Goal: Task Accomplishment & Management: Manage account settings

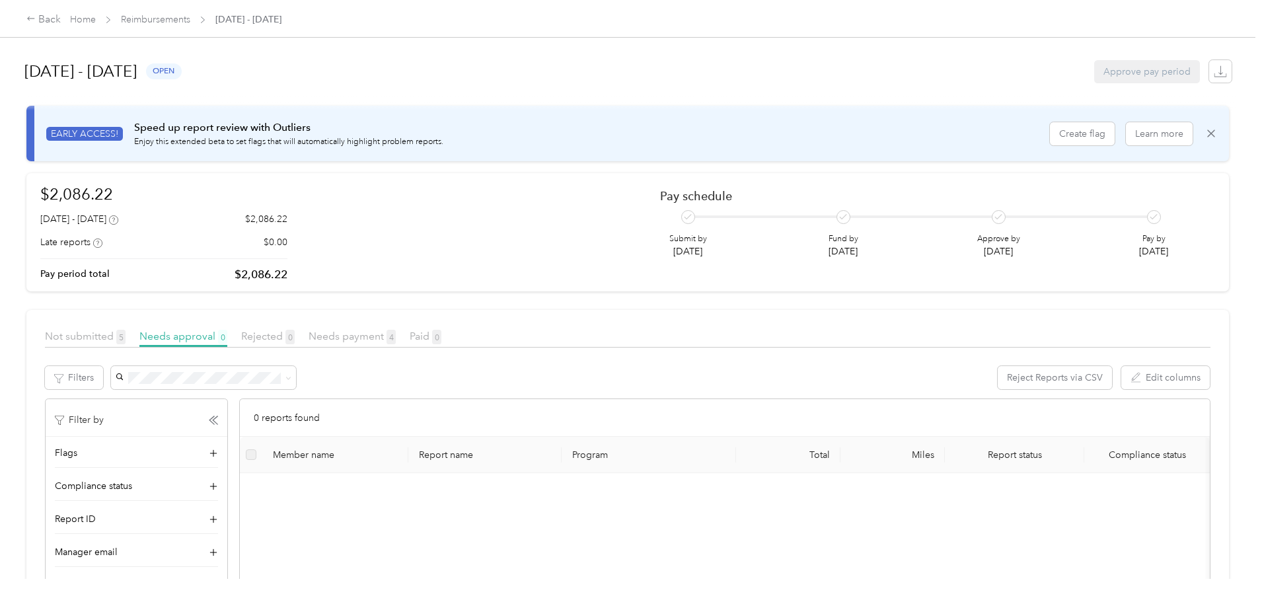
click at [259, 10] on div "Back Home Reimbursements [DATE] - [DATE]" at bounding box center [631, 18] width 1262 height 37
click at [96, 19] on link "Home" at bounding box center [83, 19] width 26 height 11
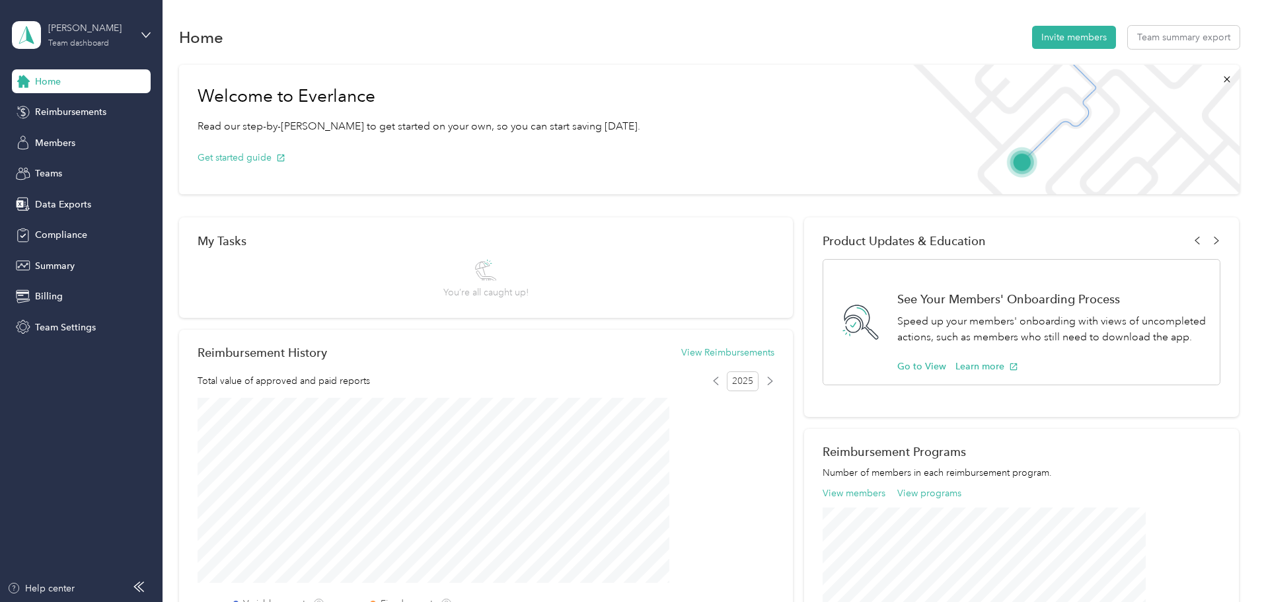
click at [94, 26] on div "[PERSON_NAME]" at bounding box center [89, 28] width 83 height 14
click at [87, 134] on div "Personal dashboard" at bounding box center [65, 139] width 83 height 14
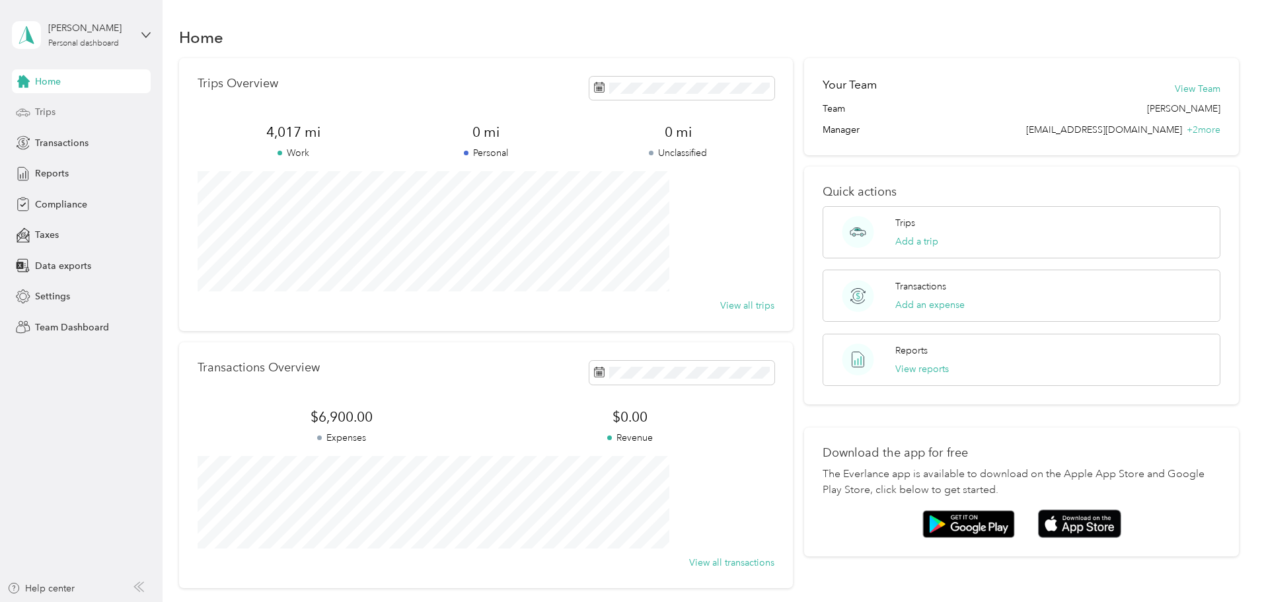
click at [45, 110] on span "Trips" at bounding box center [45, 112] width 20 height 14
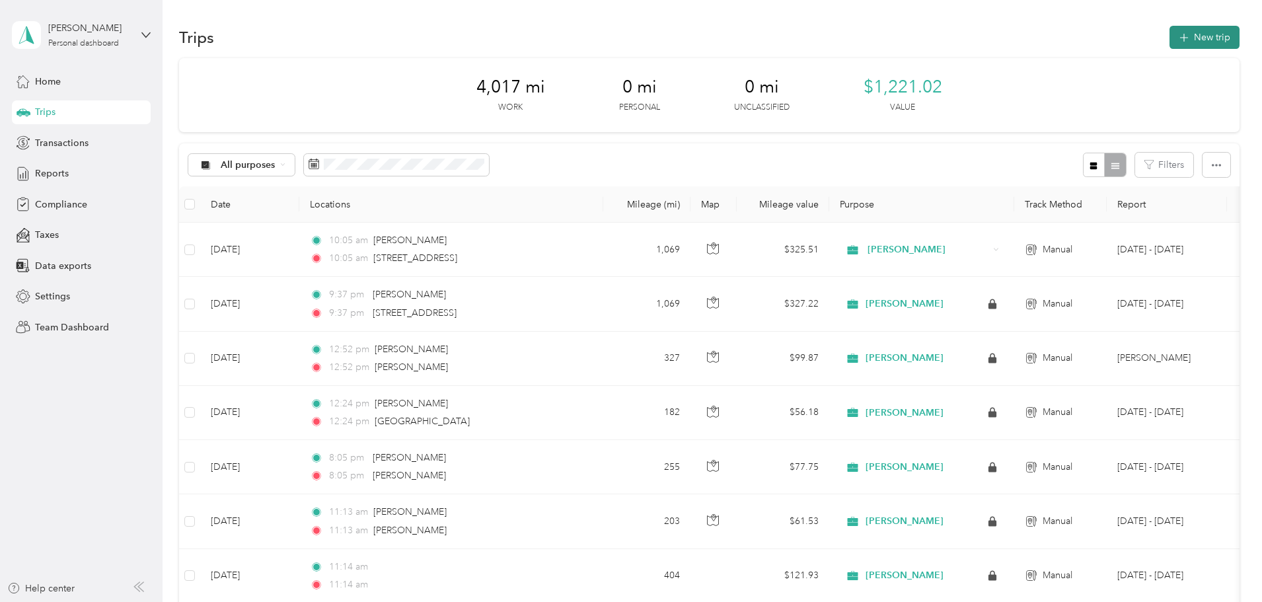
click at [1170, 40] on button "New trip" at bounding box center [1205, 37] width 70 height 23
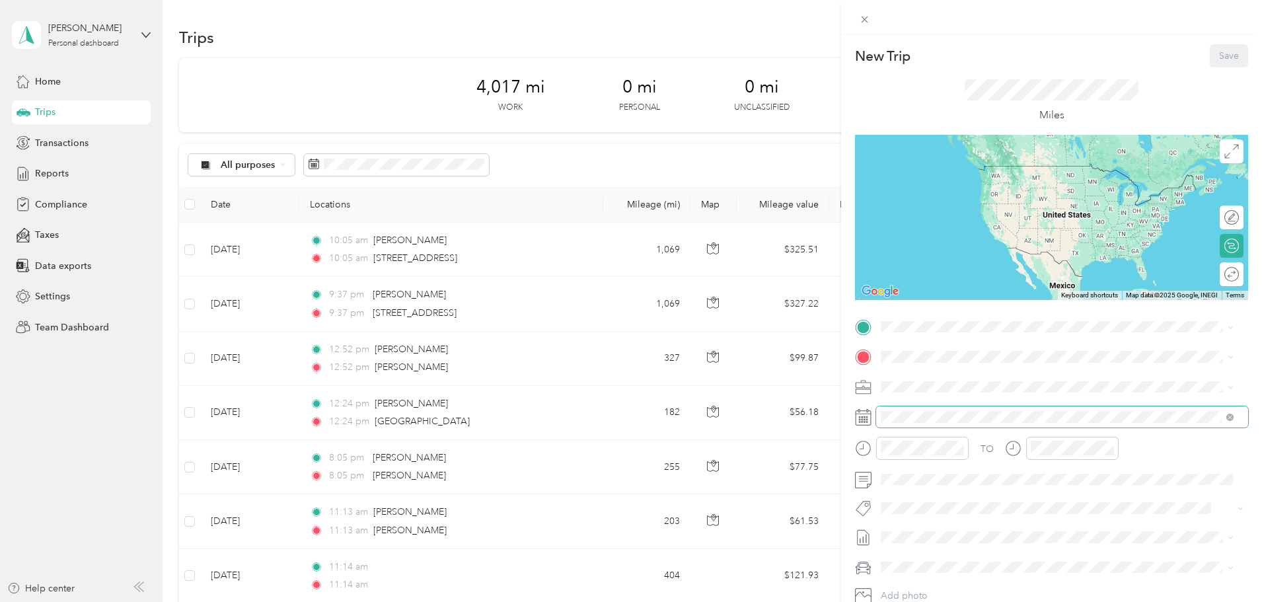
scroll to position [66, 0]
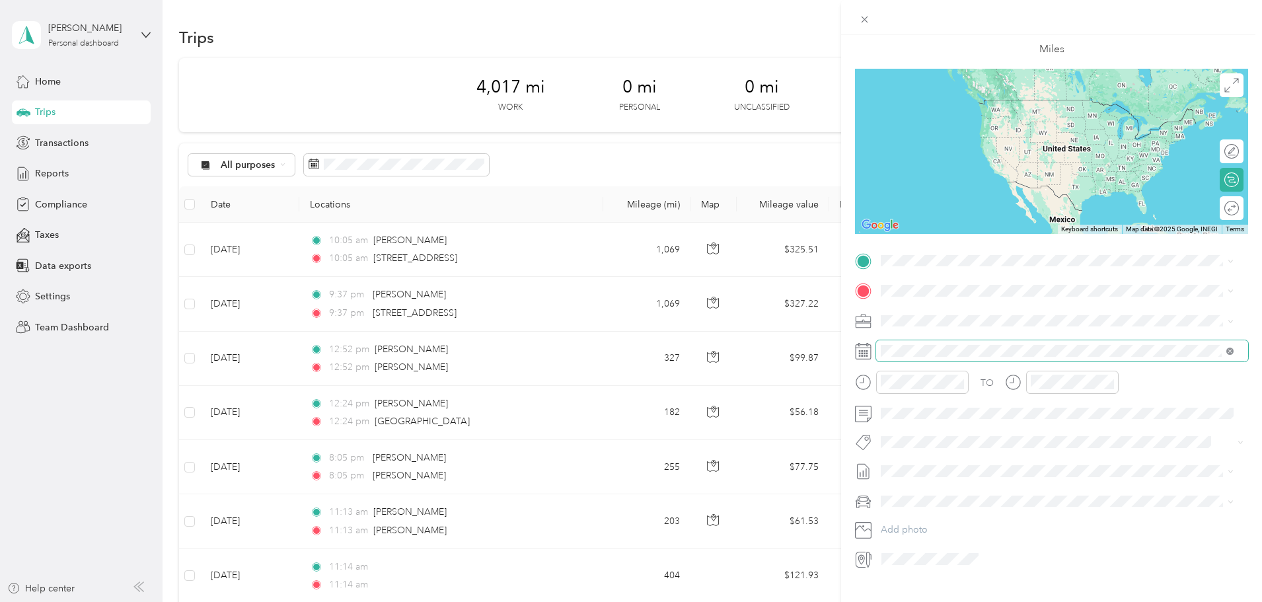
click at [1229, 349] on icon at bounding box center [1230, 351] width 7 height 7
click at [911, 358] on span at bounding box center [1062, 350] width 372 height 21
click at [913, 425] on icon at bounding box center [913, 425] width 13 height 13
click at [908, 572] on div "31" at bounding box center [908, 576] width 17 height 17
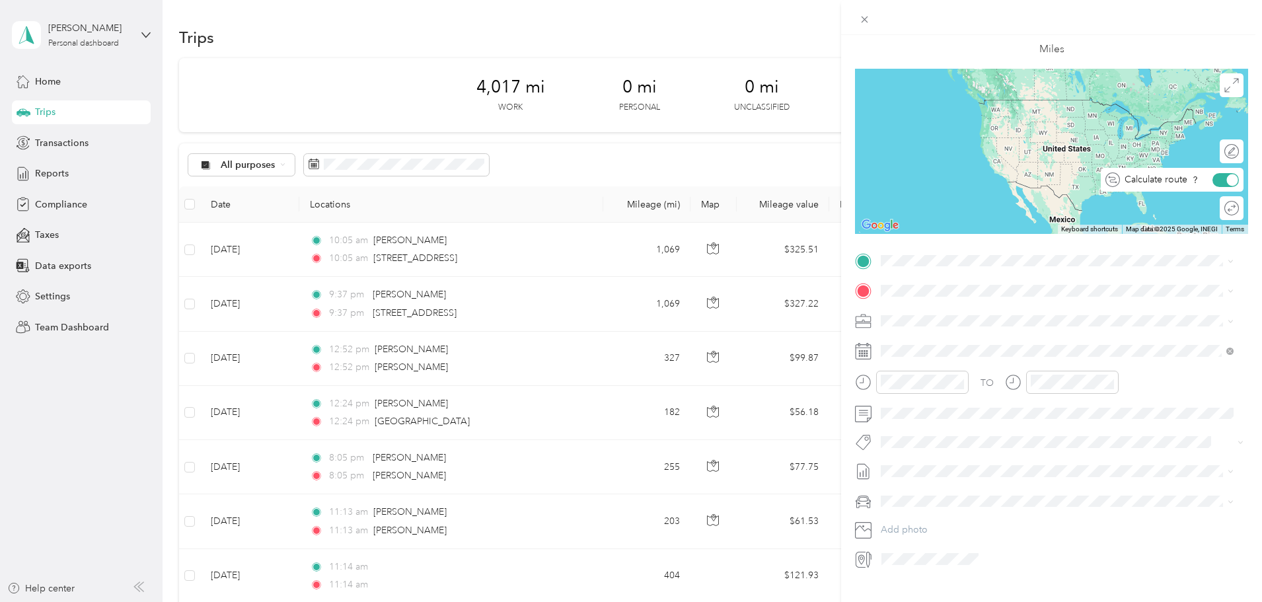
click at [1227, 176] on div "Calculate route" at bounding box center [1179, 180] width 119 height 14
click at [1227, 180] on div at bounding box center [1233, 180] width 12 height 12
click at [961, 333] on span "[STREET_ADDRESS][US_STATE]" at bounding box center [972, 338] width 132 height 12
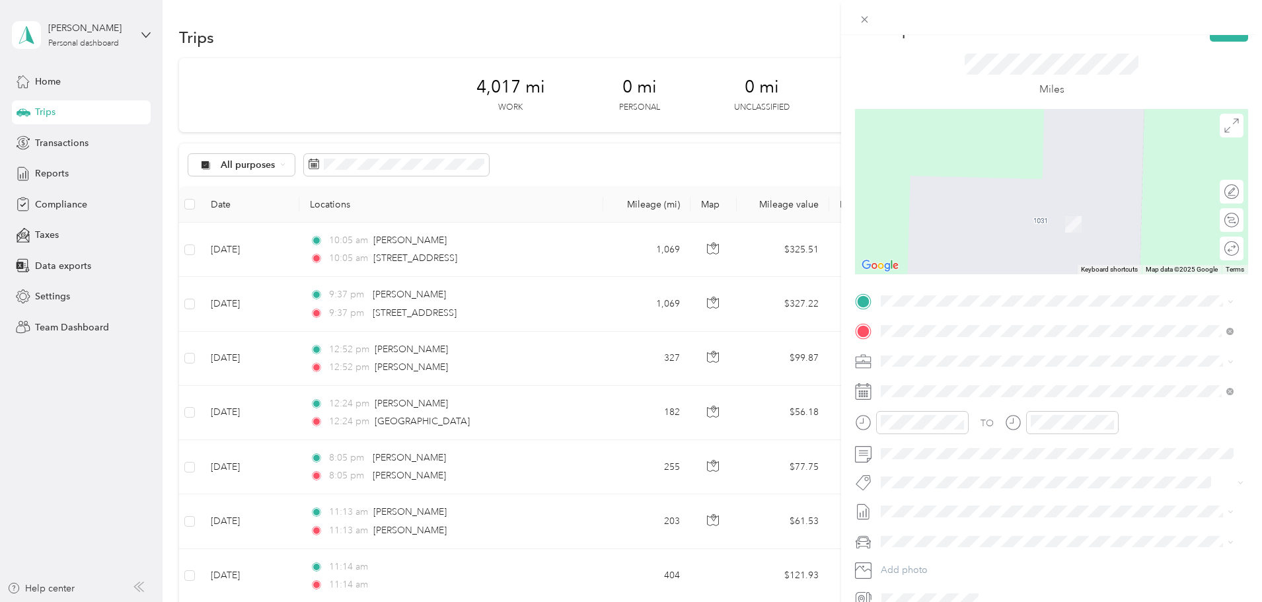
scroll to position [0, 0]
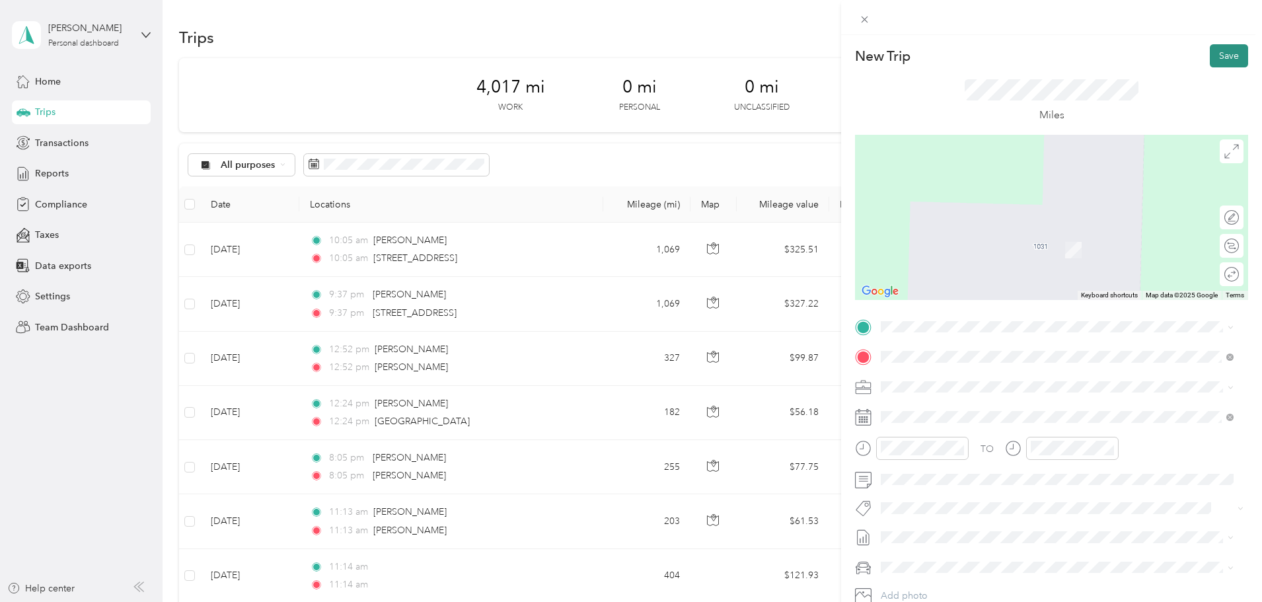
click at [1214, 54] on button "Save" at bounding box center [1229, 55] width 38 height 23
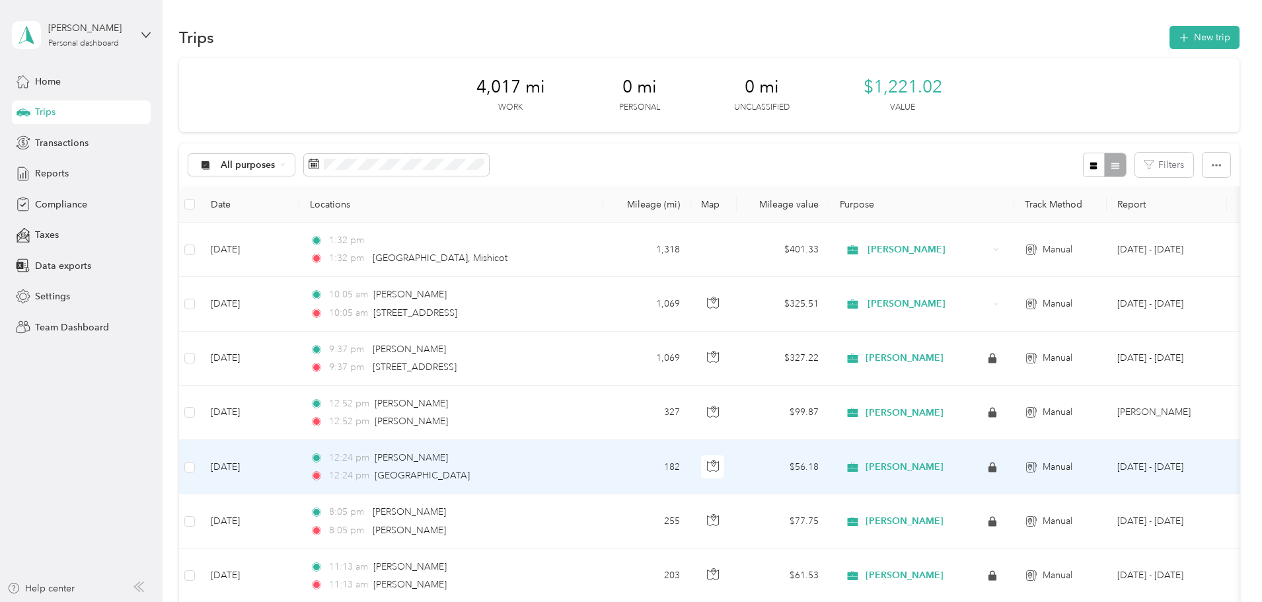
click at [588, 475] on div "12:24 pm [GEOGRAPHIC_DATA]" at bounding box center [449, 476] width 278 height 15
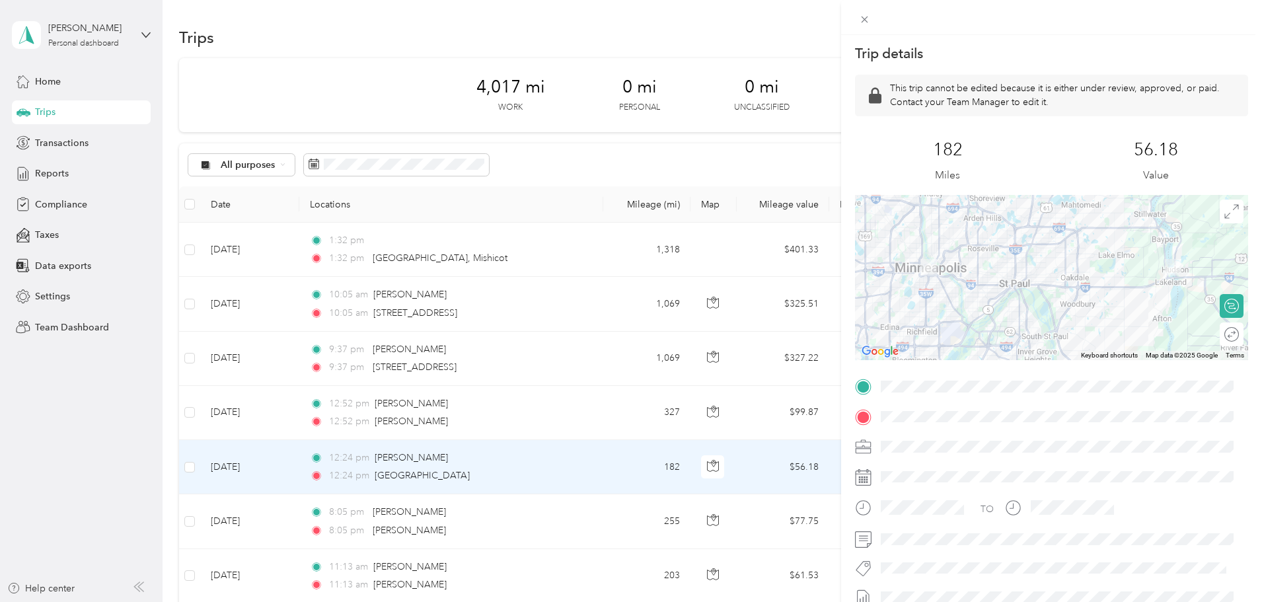
click at [56, 173] on div "Trip details This trip cannot be edited because it is either under review, appr…" at bounding box center [631, 301] width 1262 height 602
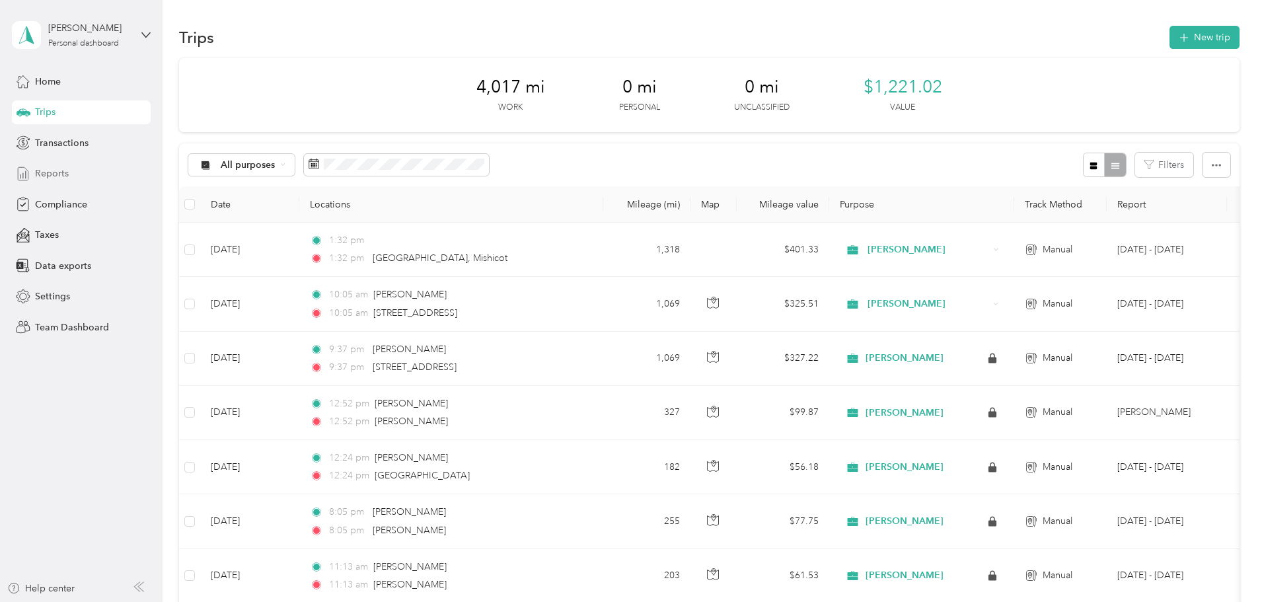
click at [52, 165] on div "Reports" at bounding box center [81, 174] width 139 height 24
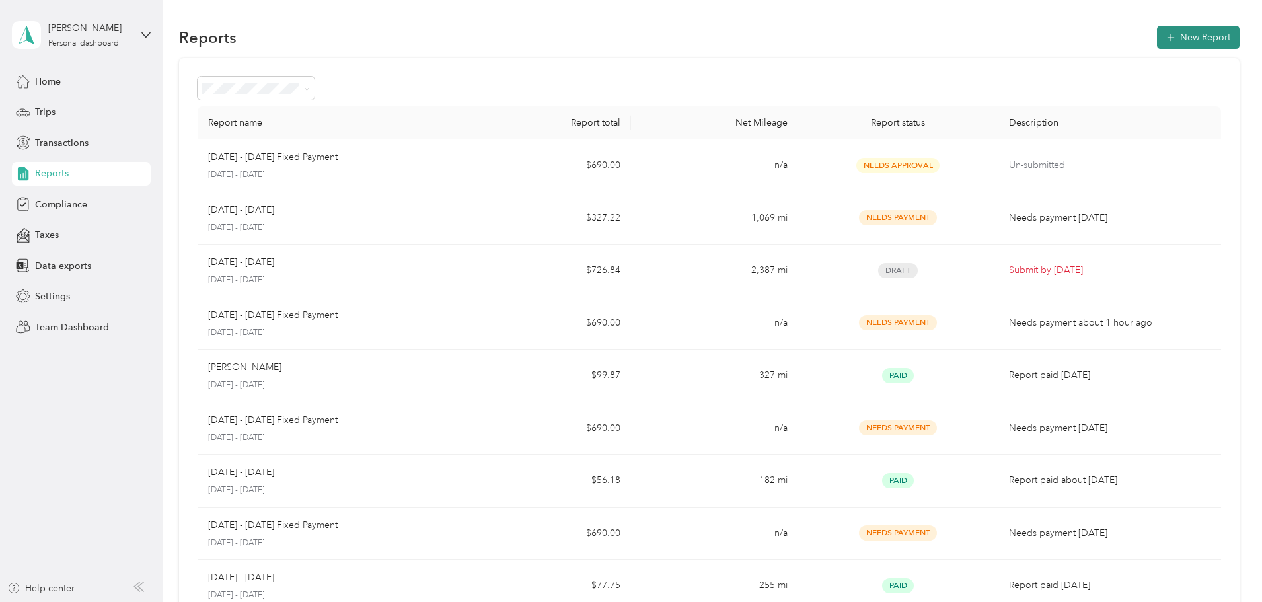
click at [1157, 33] on button "New Report" at bounding box center [1198, 37] width 83 height 23
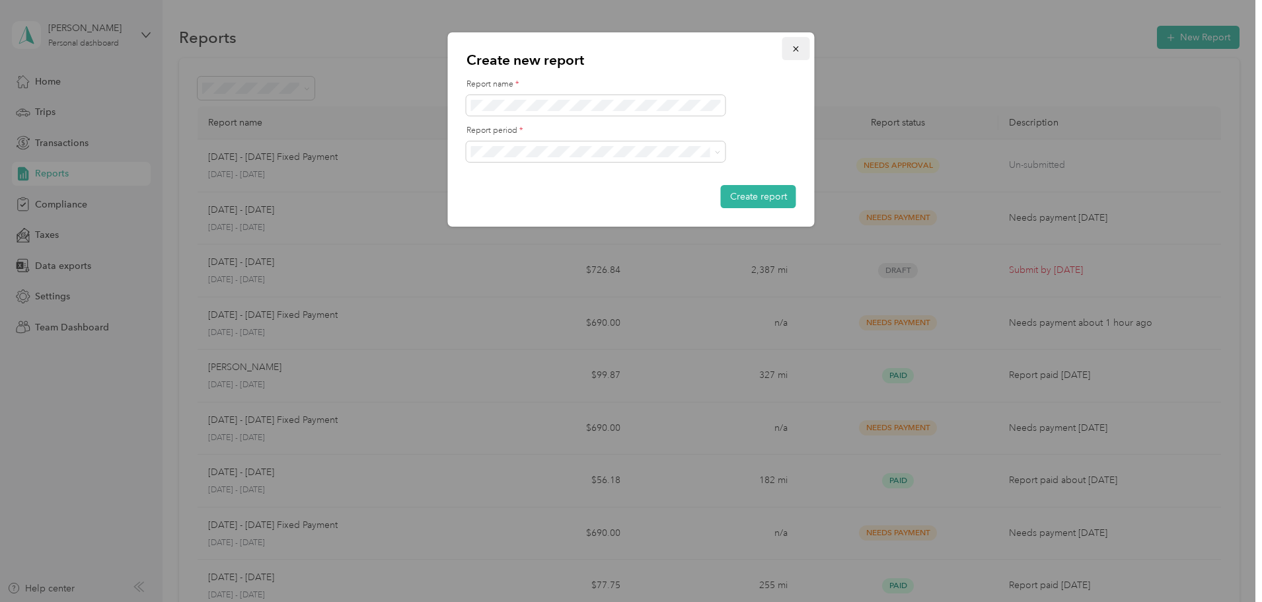
click at [801, 46] on button "button" at bounding box center [797, 48] width 28 height 23
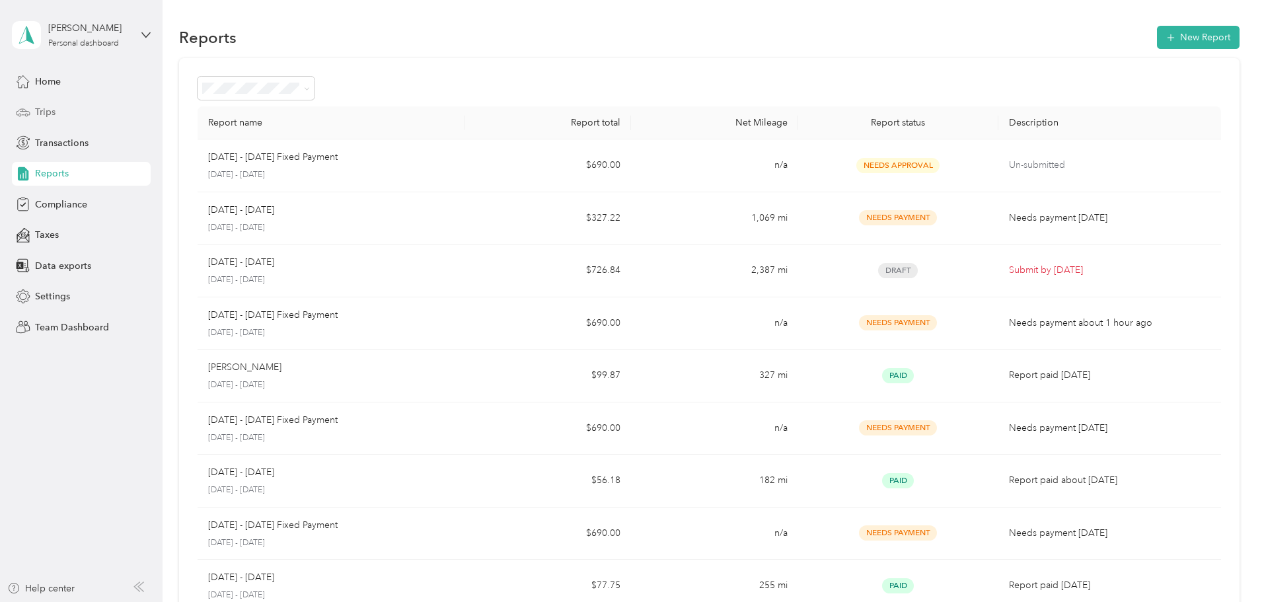
click at [42, 108] on span "Trips" at bounding box center [45, 112] width 20 height 14
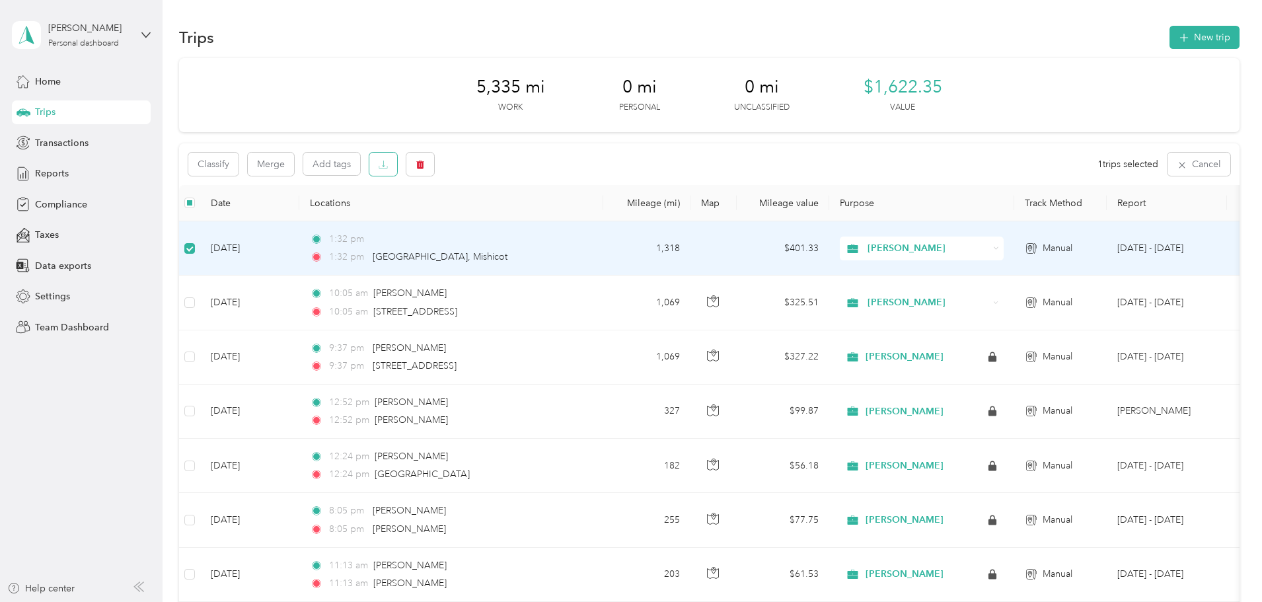
click at [388, 165] on icon "button" at bounding box center [383, 164] width 9 height 9
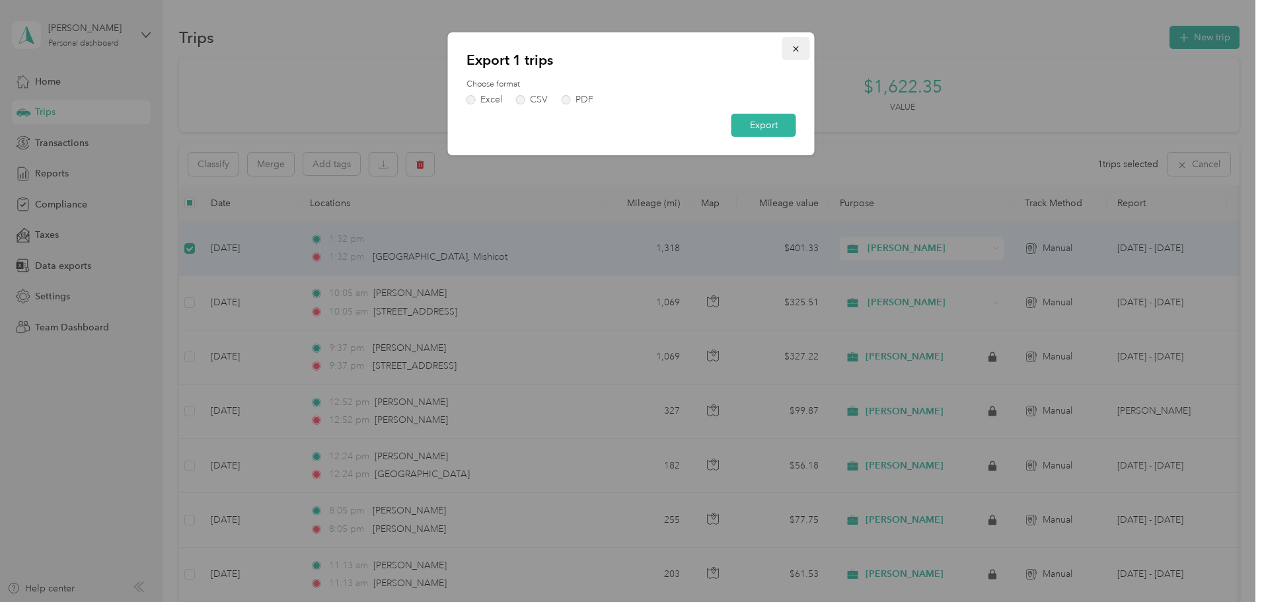
click at [798, 48] on icon "button" at bounding box center [795, 48] width 5 height 5
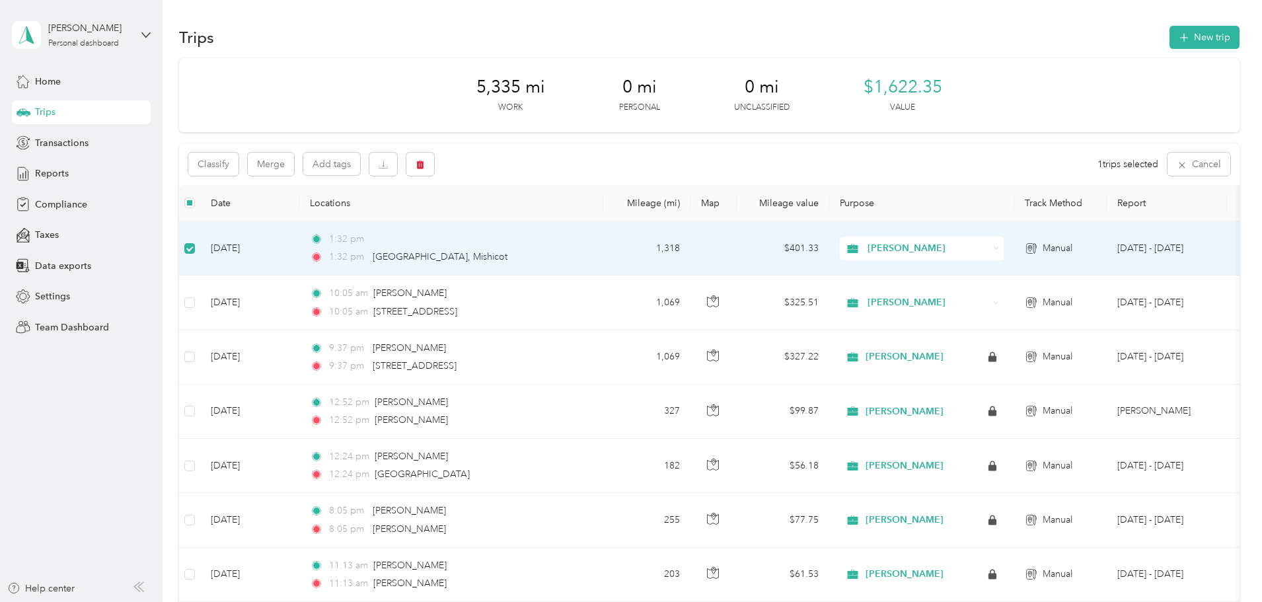
click at [299, 245] on td "[DATE]" at bounding box center [249, 248] width 99 height 54
click at [299, 249] on td "[DATE]" at bounding box center [249, 250] width 99 height 54
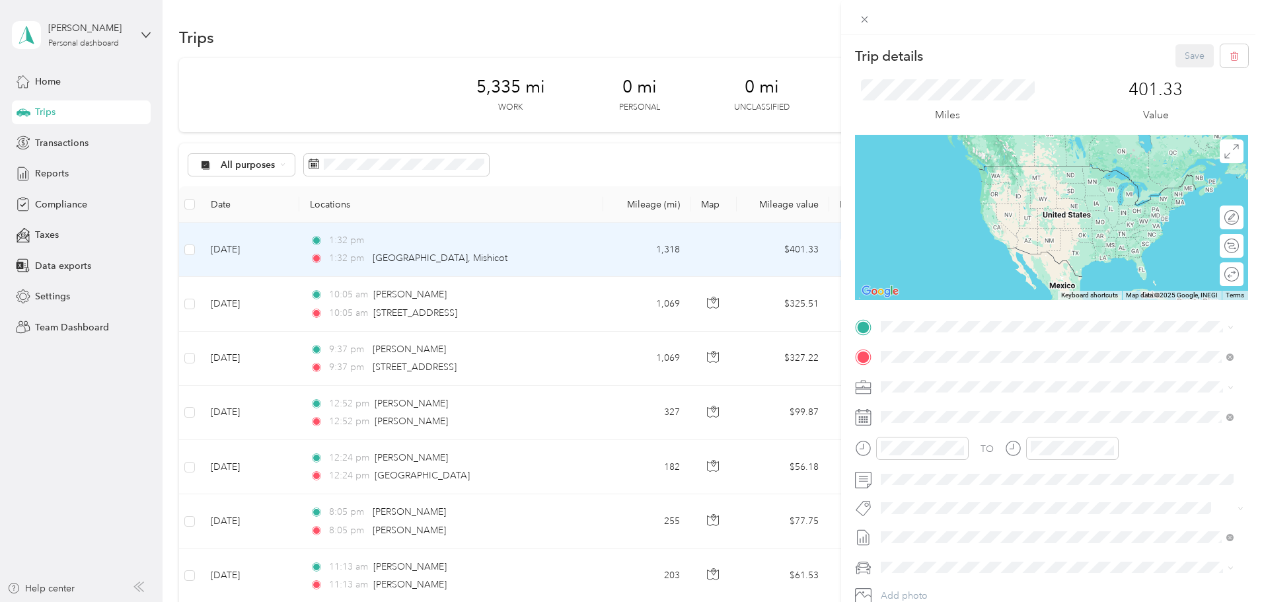
click at [425, 166] on div "Trip details Save This trip cannot be edited because it is either under review,…" at bounding box center [631, 301] width 1262 height 602
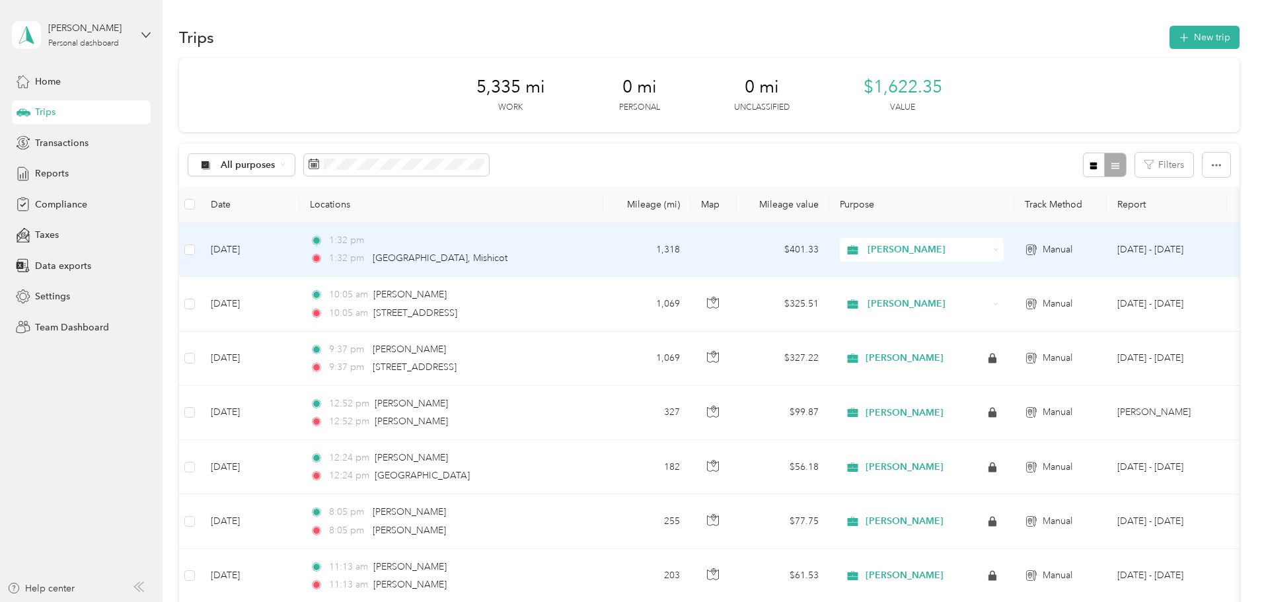
click at [299, 248] on td "[DATE]" at bounding box center [249, 250] width 99 height 54
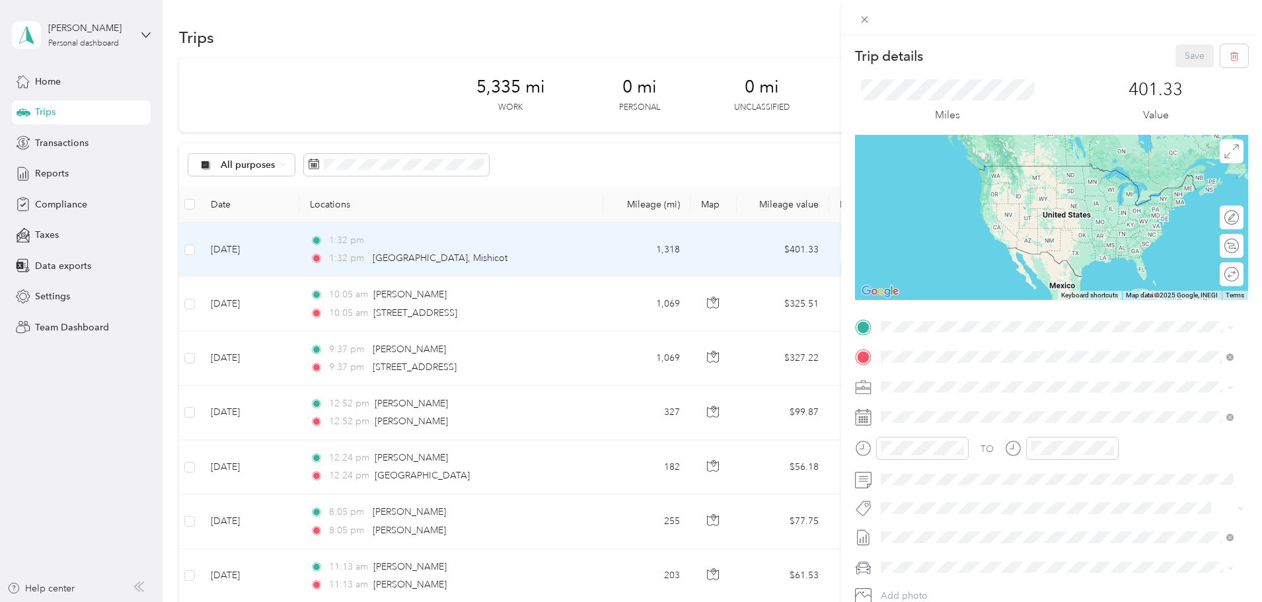
click at [280, 252] on div "Trip details Save This trip cannot be edited because it is either under review,…" at bounding box center [631, 301] width 1262 height 602
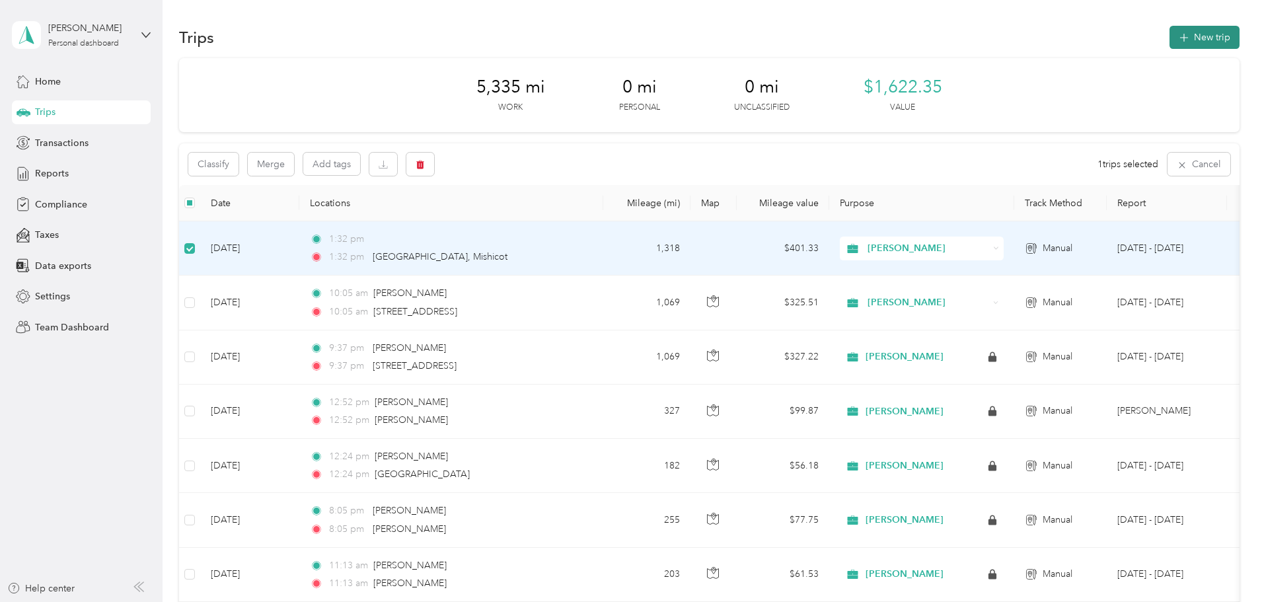
click at [1170, 35] on button "New trip" at bounding box center [1205, 37] width 70 height 23
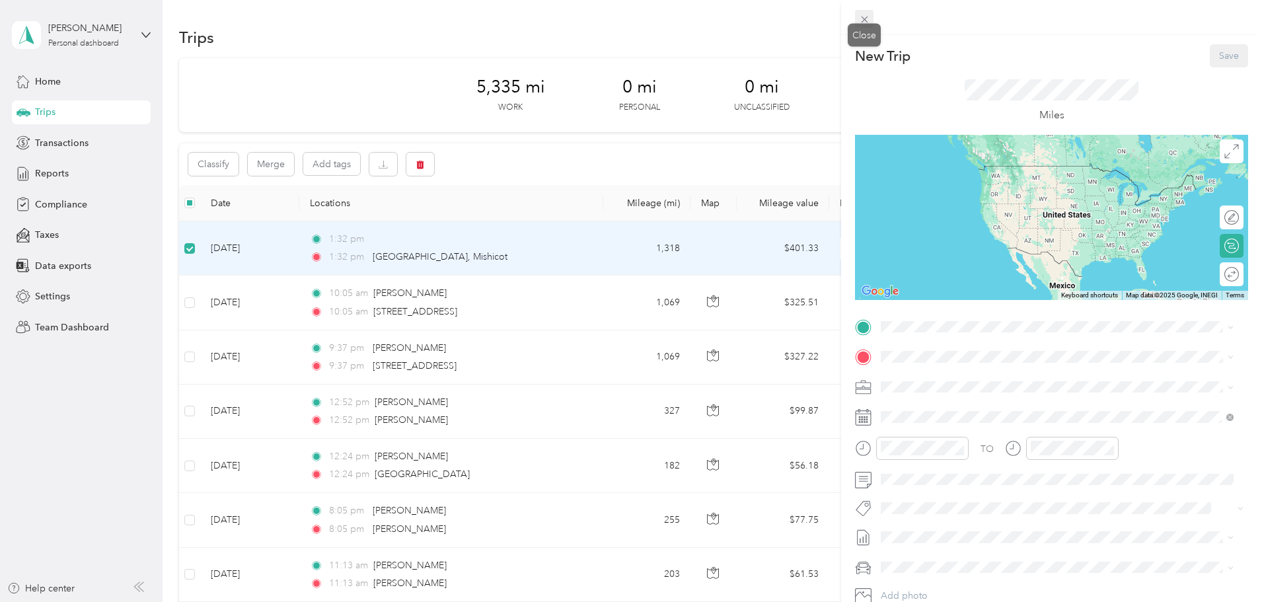
click at [867, 20] on icon at bounding box center [864, 19] width 11 height 11
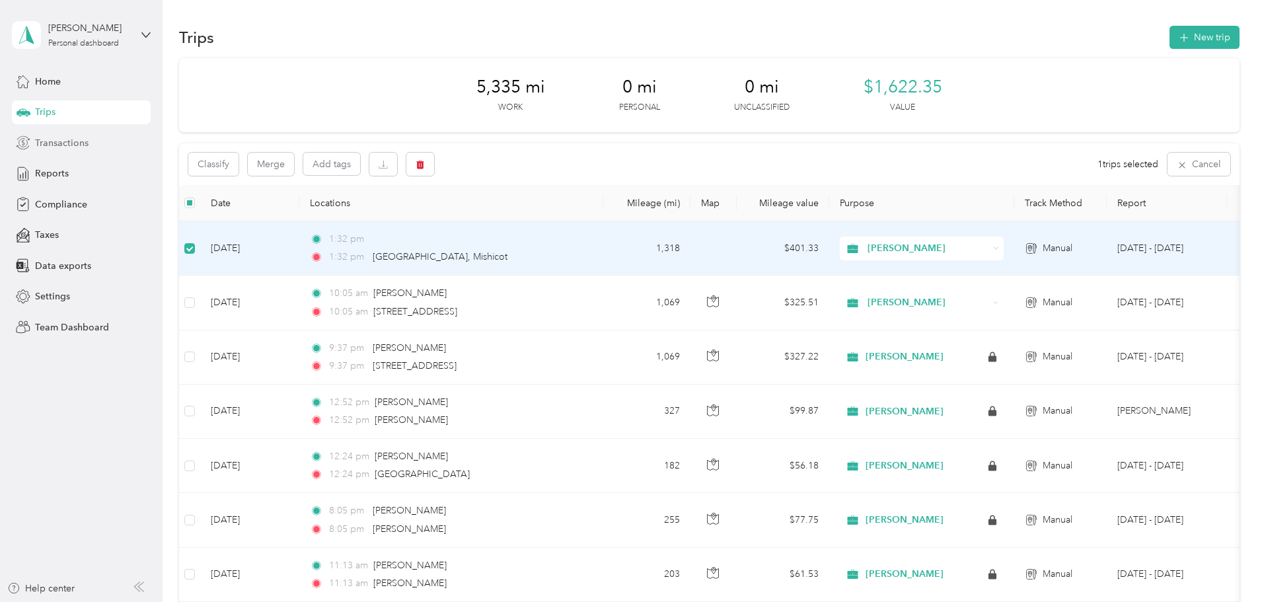
click at [69, 148] on span "Transactions" at bounding box center [62, 143] width 54 height 14
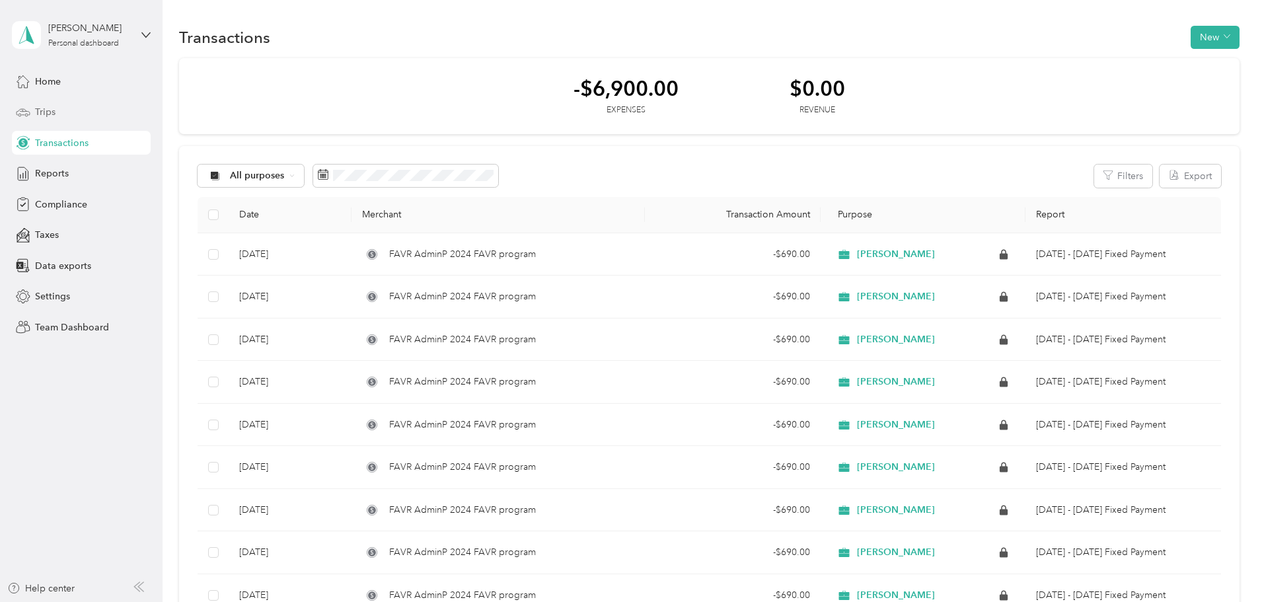
click at [42, 106] on span "Trips" at bounding box center [45, 112] width 20 height 14
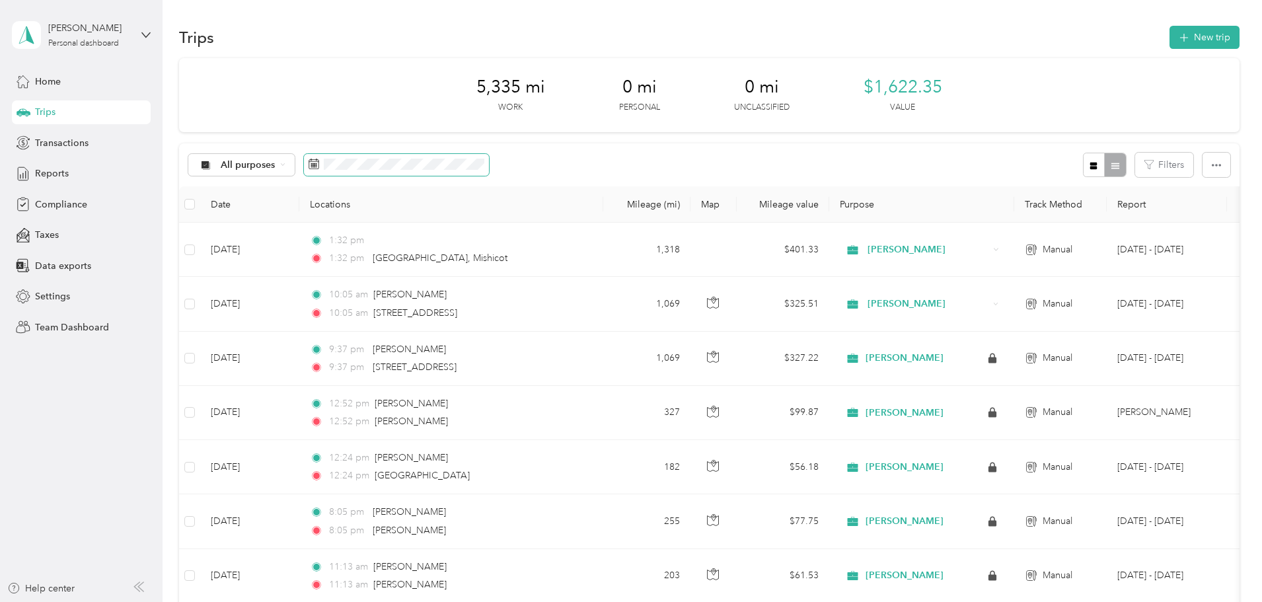
click at [319, 168] on icon at bounding box center [314, 164] width 11 height 11
click at [209, 164] on icon at bounding box center [205, 164] width 7 height 7
click at [343, 231] on span "[PERSON_NAME]" at bounding box center [348, 232] width 78 height 14
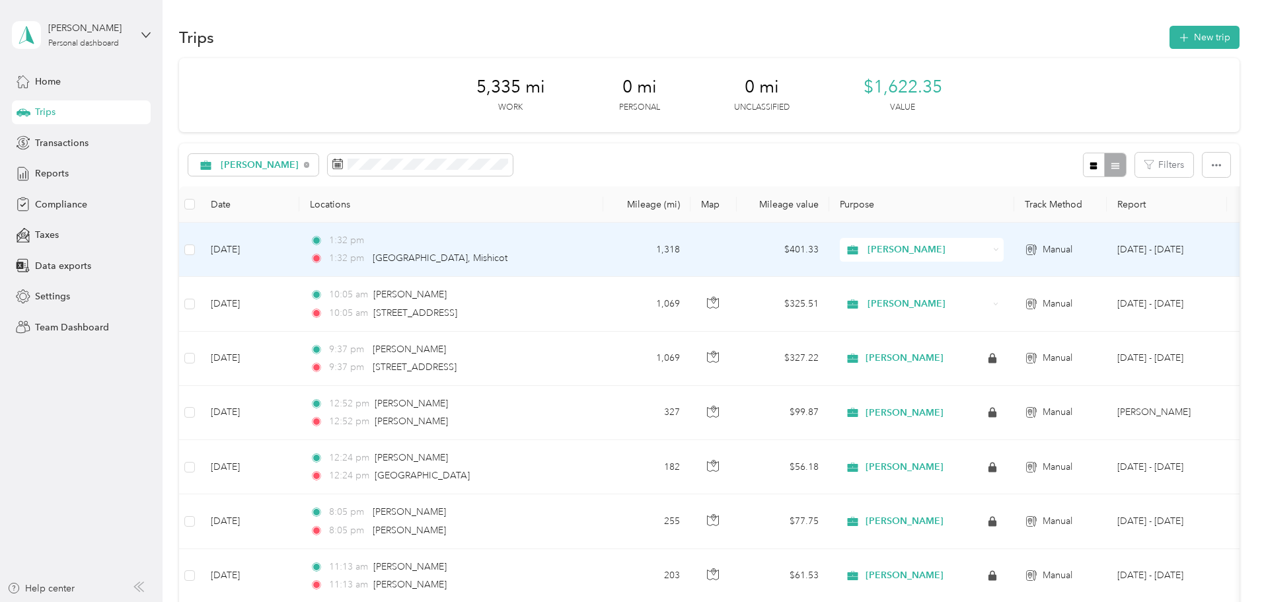
click at [298, 249] on td "[DATE]" at bounding box center [249, 250] width 99 height 54
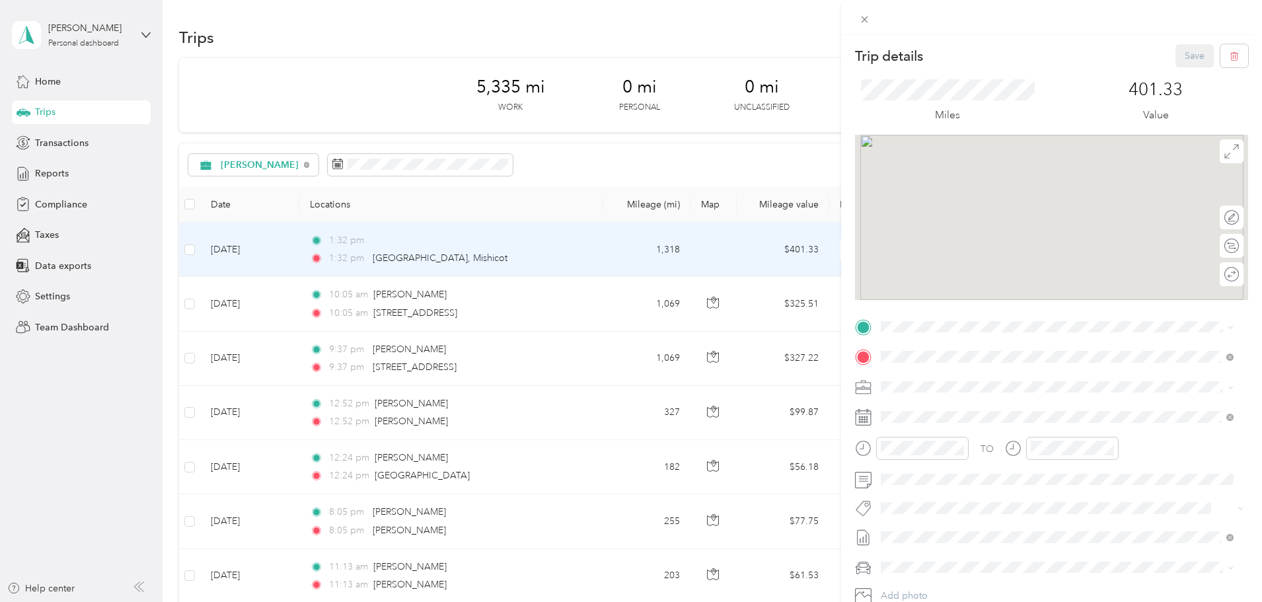
click at [274, 247] on div "Trip details Save This trip cannot be edited because it is either under review,…" at bounding box center [631, 301] width 1262 height 602
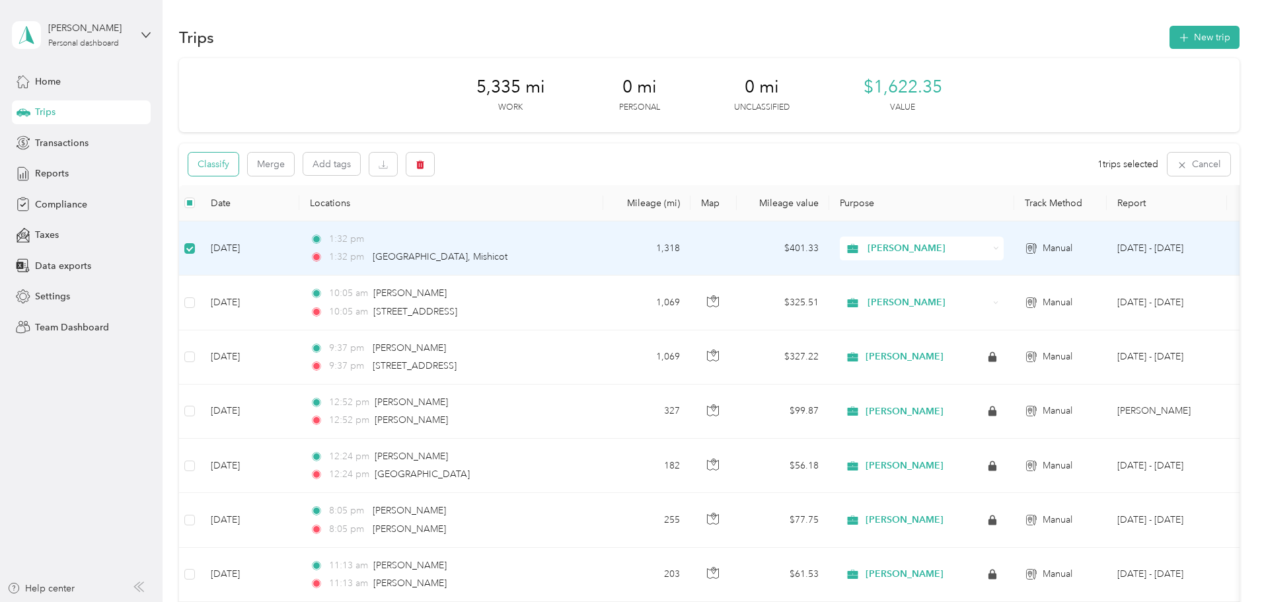
click at [239, 162] on button "Classify" at bounding box center [213, 164] width 50 height 23
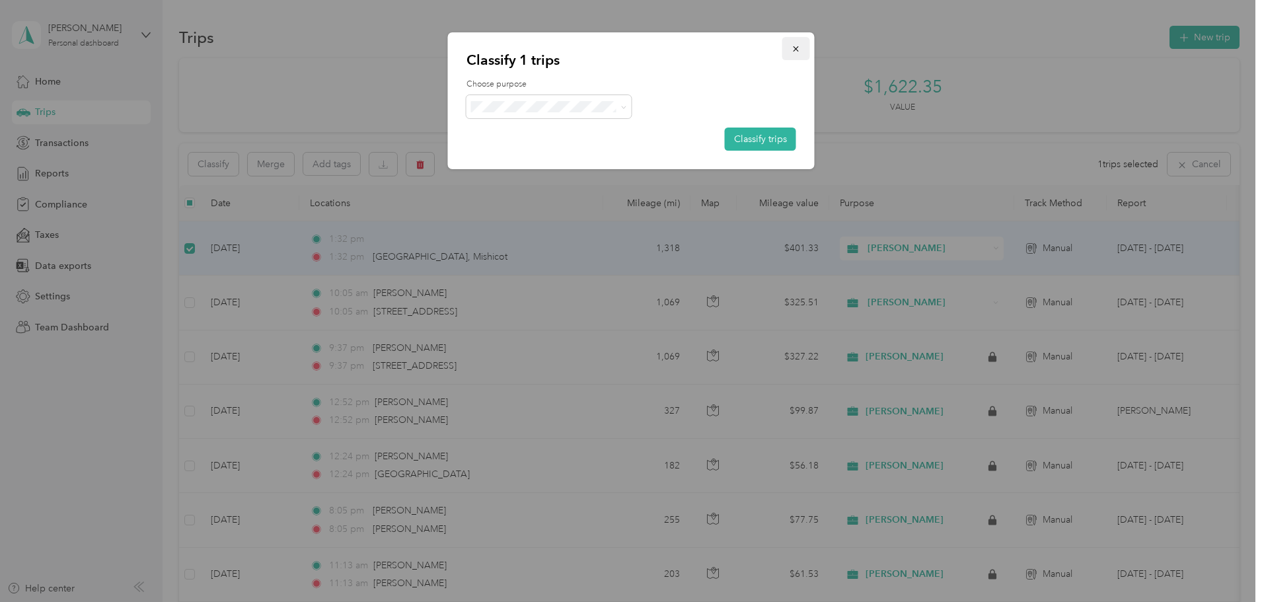
click at [797, 48] on icon "button" at bounding box center [795, 48] width 5 height 5
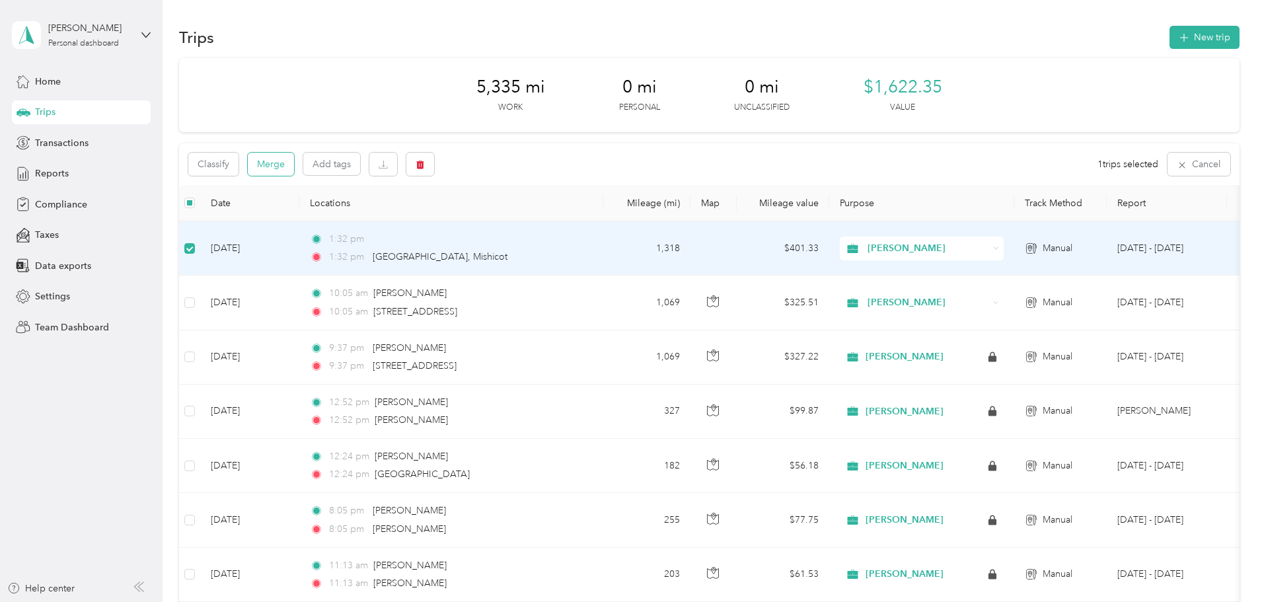
click at [294, 169] on button "Merge" at bounding box center [271, 164] width 46 height 23
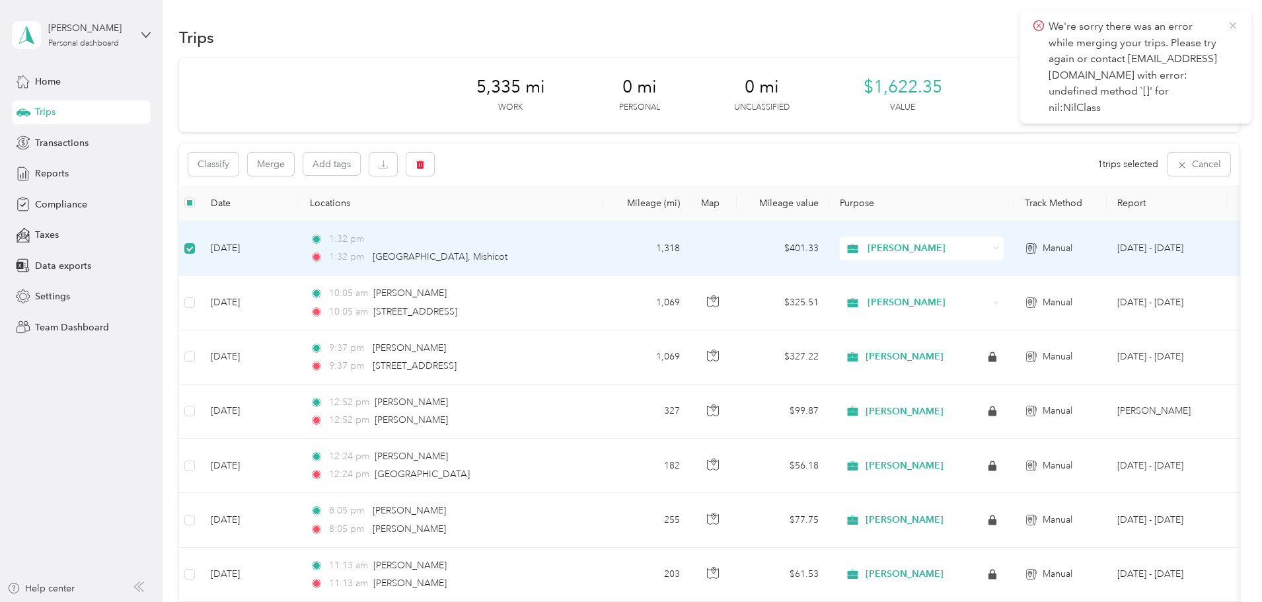
click at [1231, 24] on icon at bounding box center [1233, 26] width 11 height 12
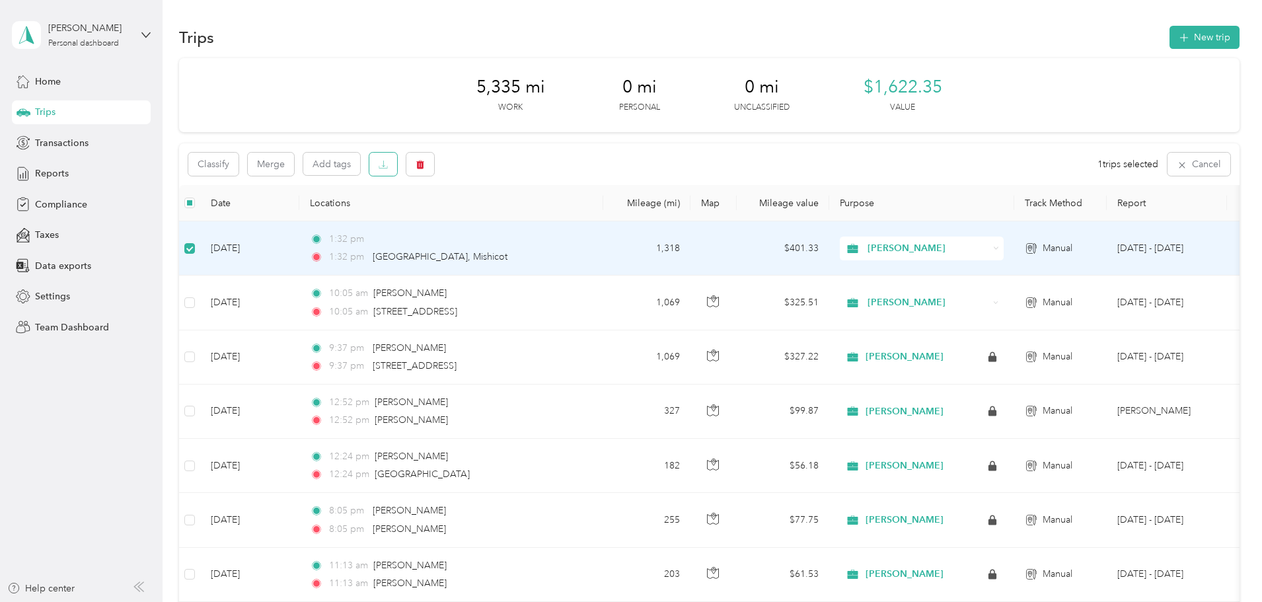
click at [388, 169] on icon "button" at bounding box center [383, 164] width 9 height 9
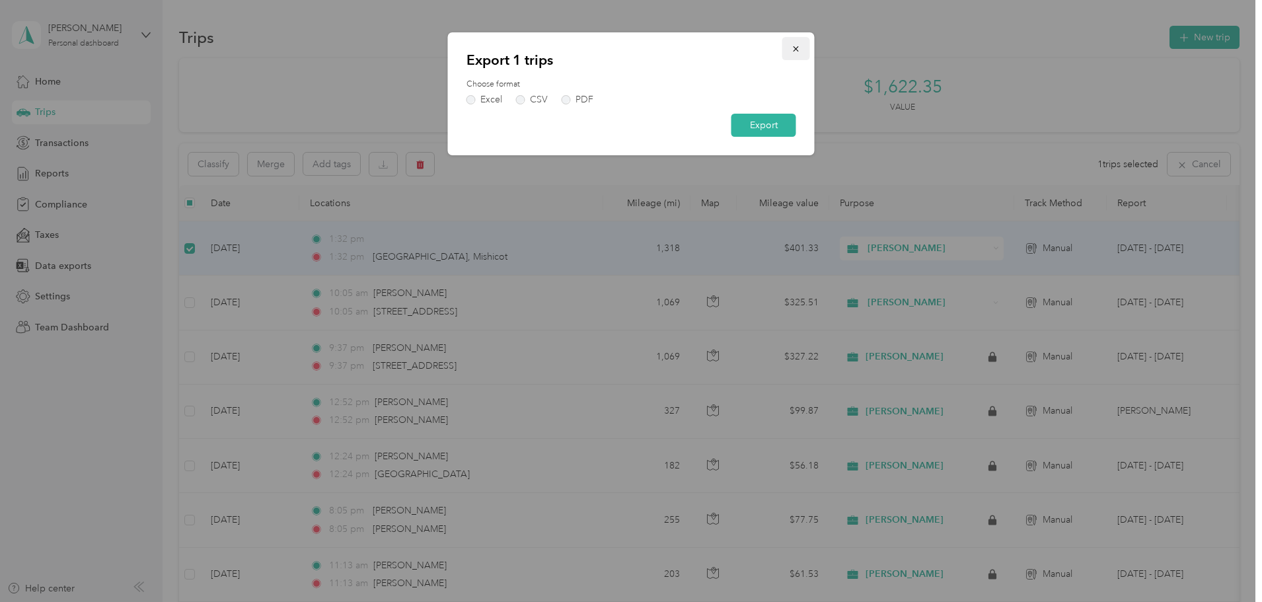
click at [803, 54] on button "button" at bounding box center [797, 48] width 28 height 23
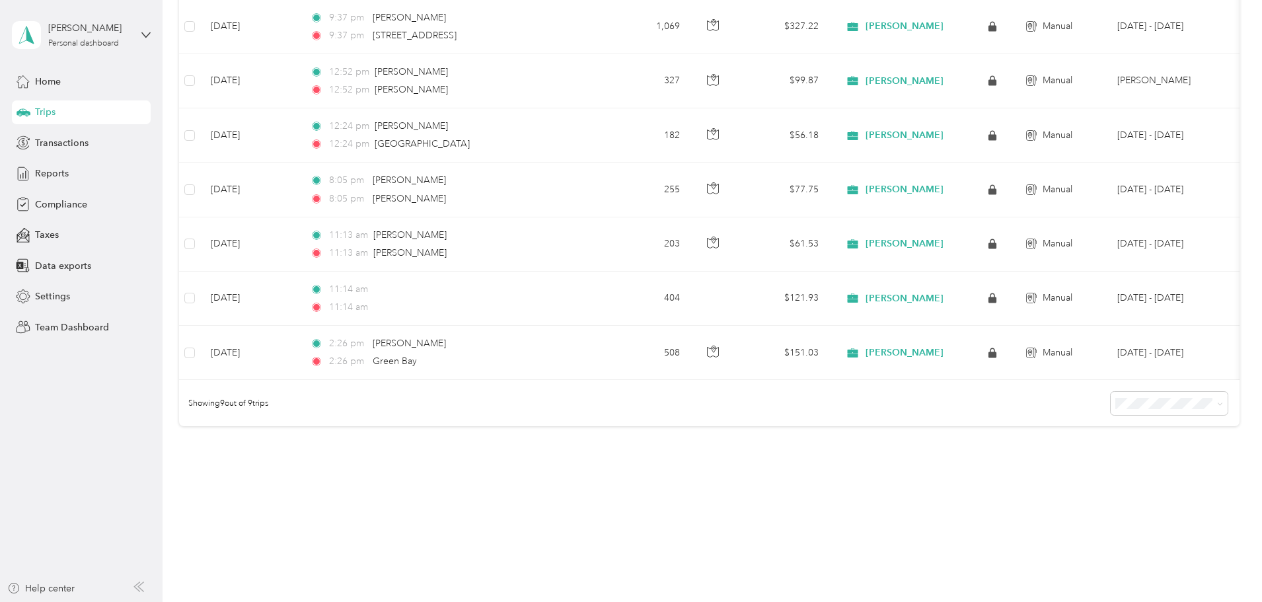
scroll to position [348, 0]
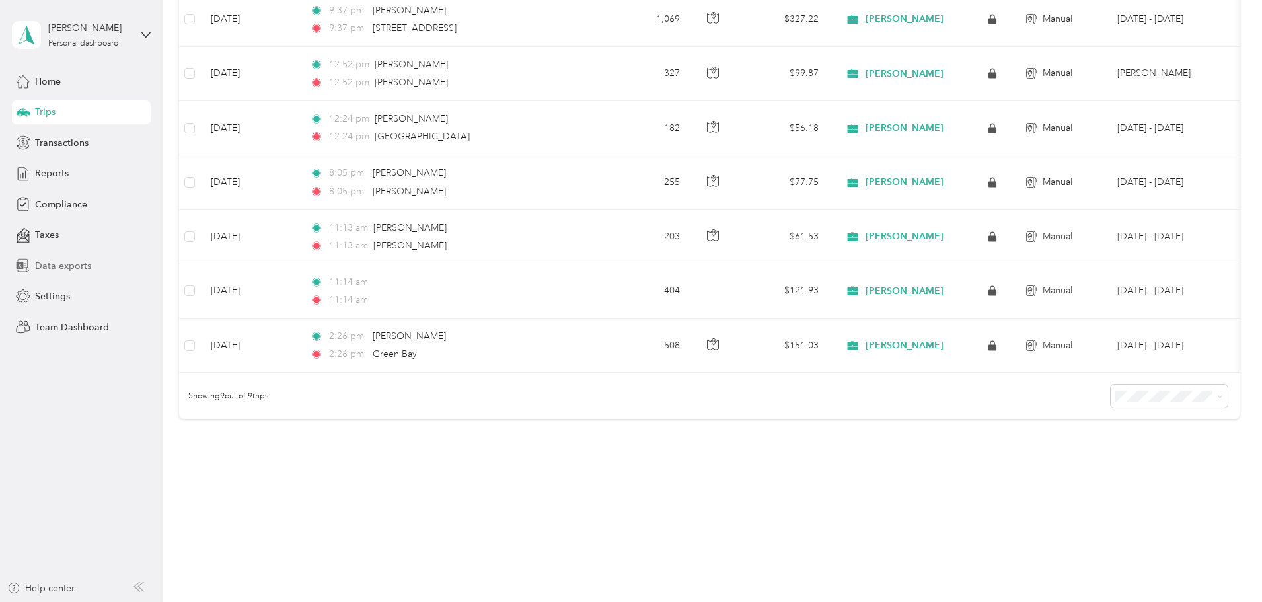
click at [67, 267] on span "Data exports" at bounding box center [63, 266] width 56 height 14
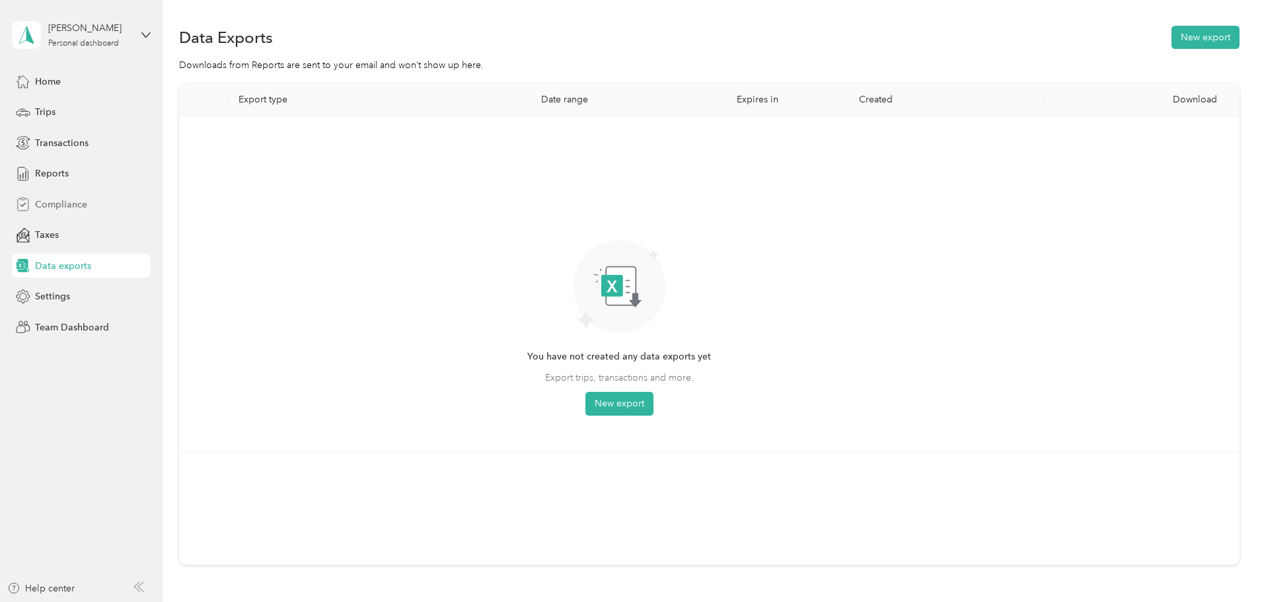
click at [60, 208] on span "Compliance" at bounding box center [61, 205] width 52 height 14
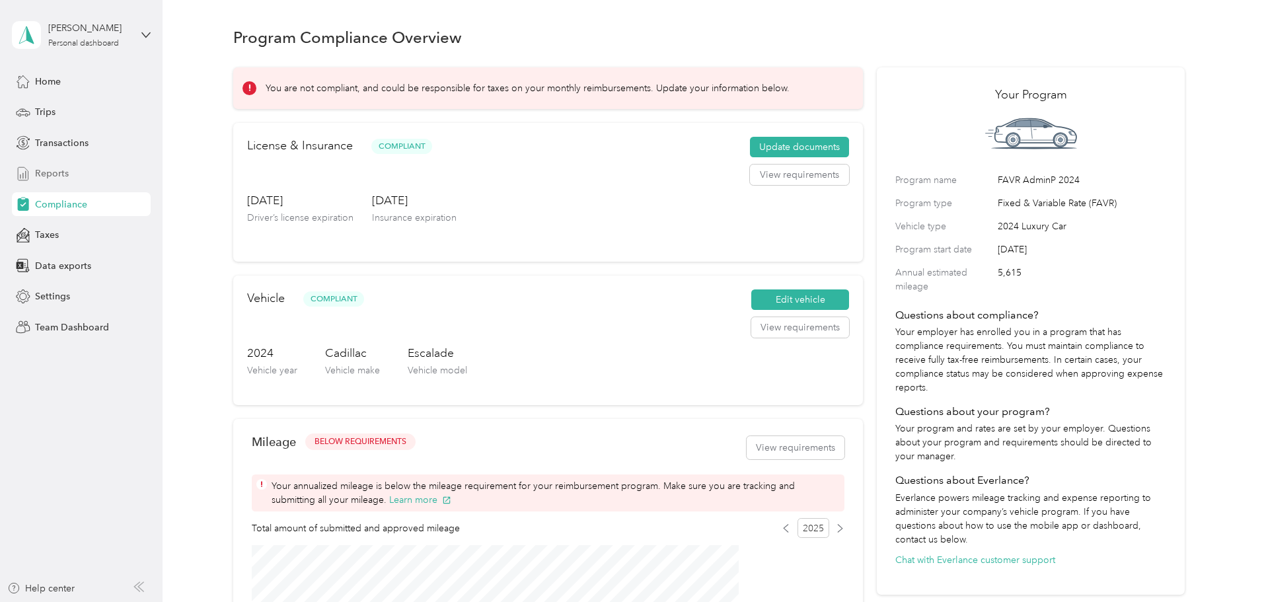
click at [46, 167] on span "Reports" at bounding box center [52, 174] width 34 height 14
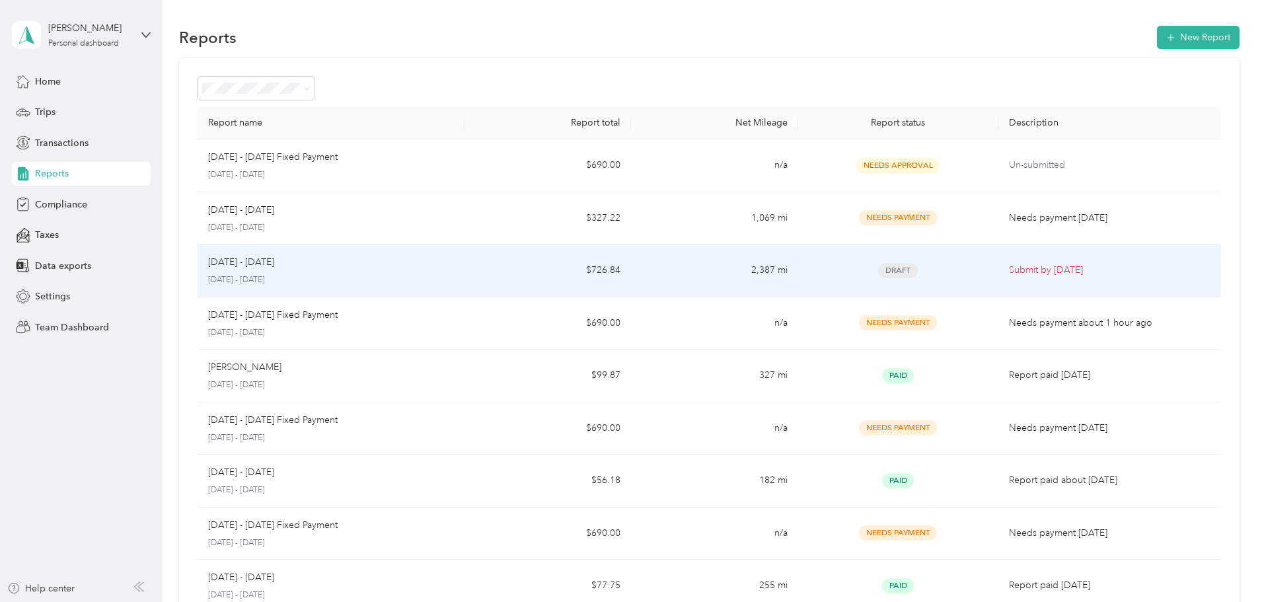
click at [331, 277] on p "[DATE] - [DATE]" at bounding box center [331, 280] width 246 height 12
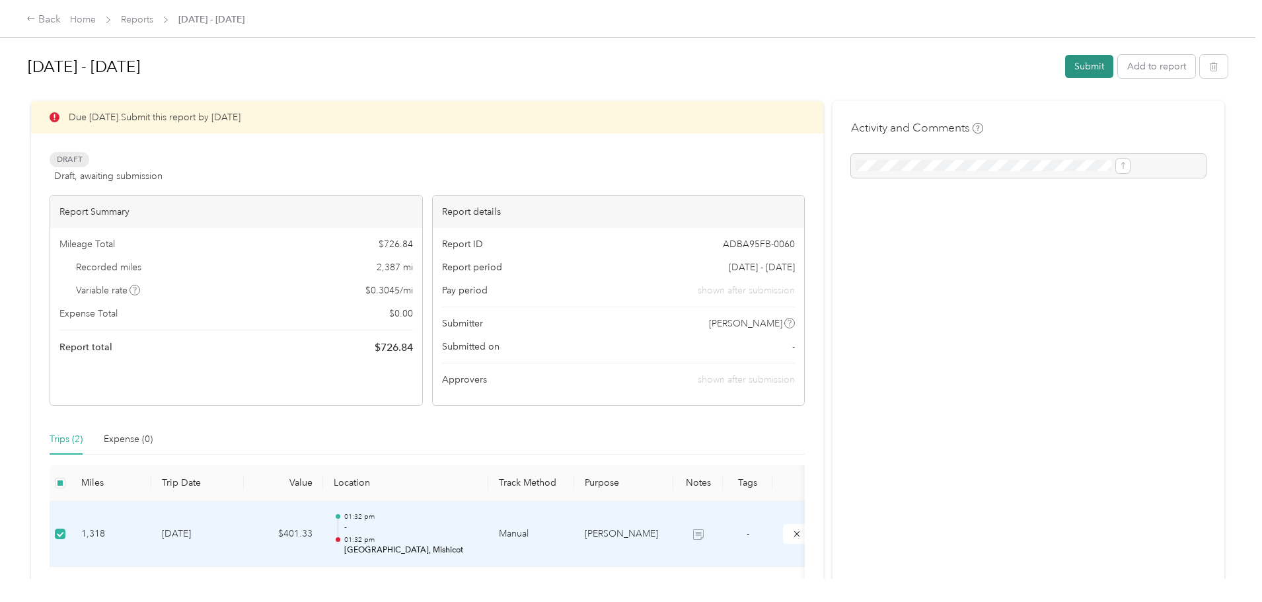
click at [1065, 68] on button "Submit" at bounding box center [1089, 66] width 48 height 23
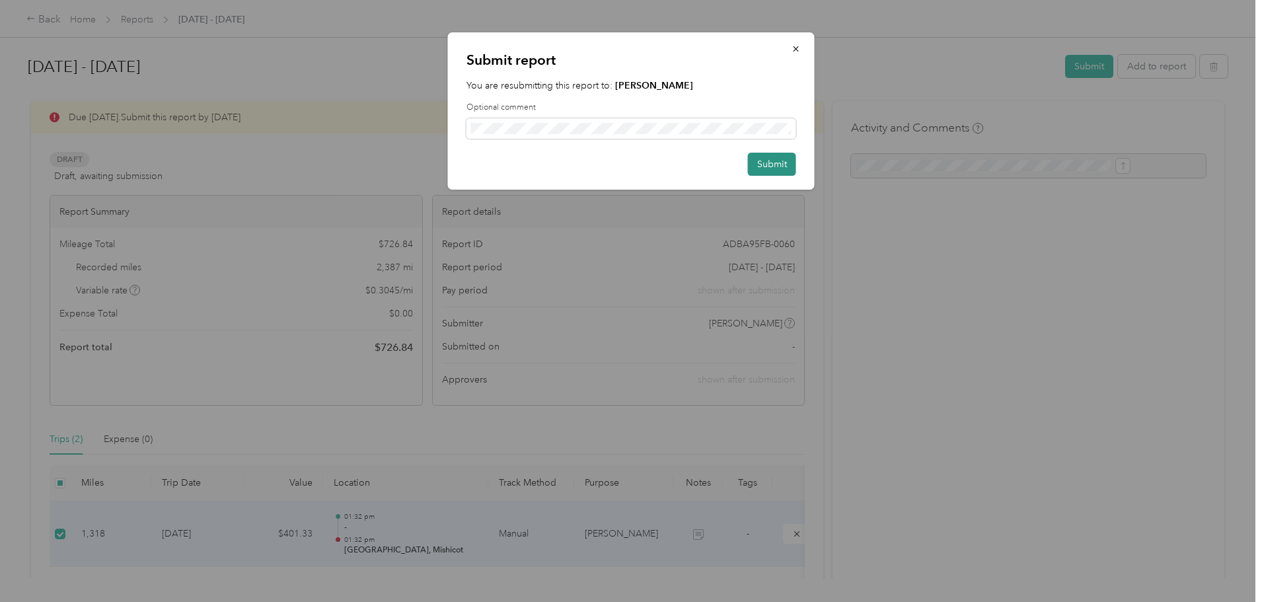
click at [769, 160] on button "Submit" at bounding box center [772, 164] width 48 height 23
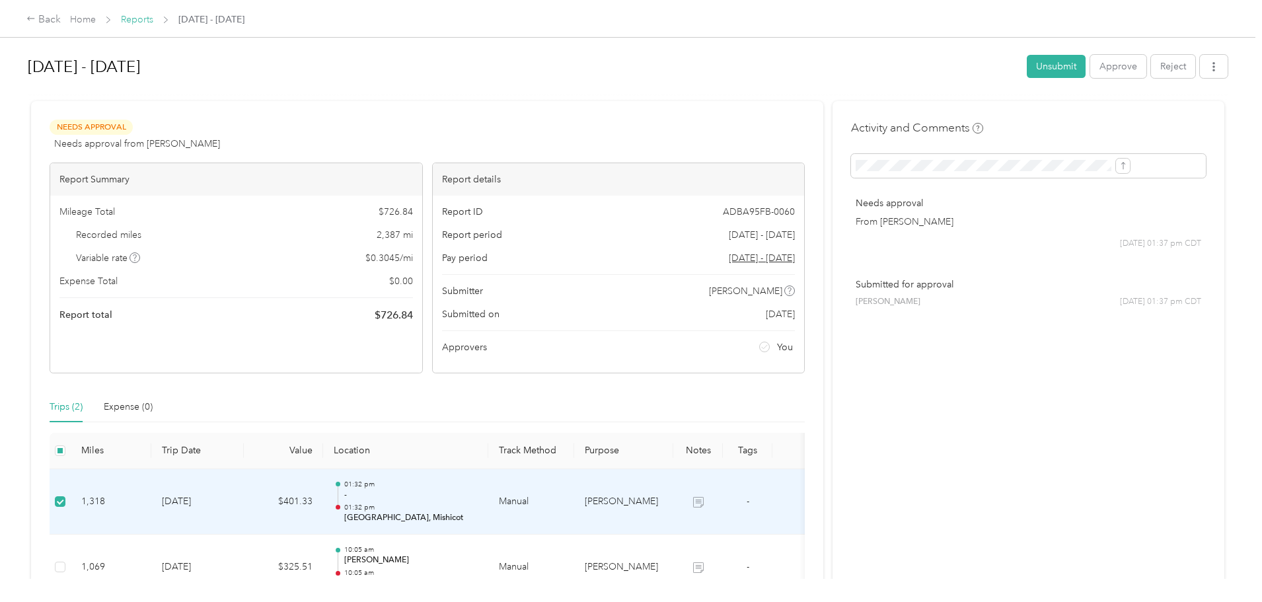
click at [153, 15] on link "Reports" at bounding box center [137, 19] width 32 height 11
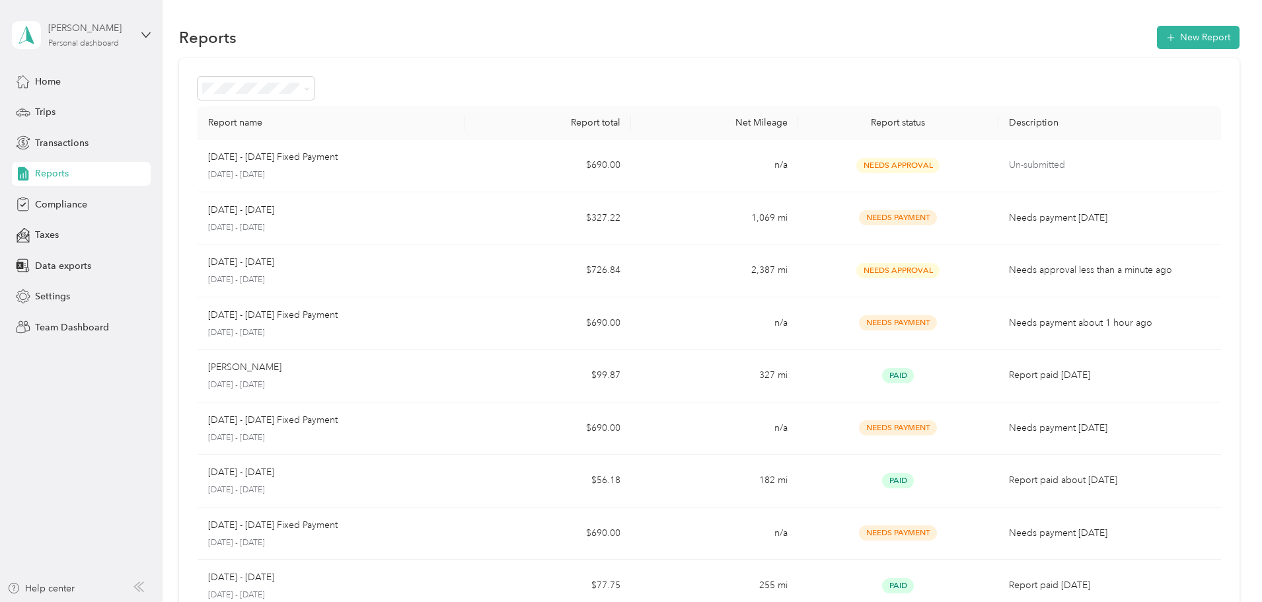
click at [108, 32] on div "[PERSON_NAME]" at bounding box center [89, 28] width 83 height 14
click at [64, 112] on div "Team dashboard" at bounding box center [151, 108] width 260 height 23
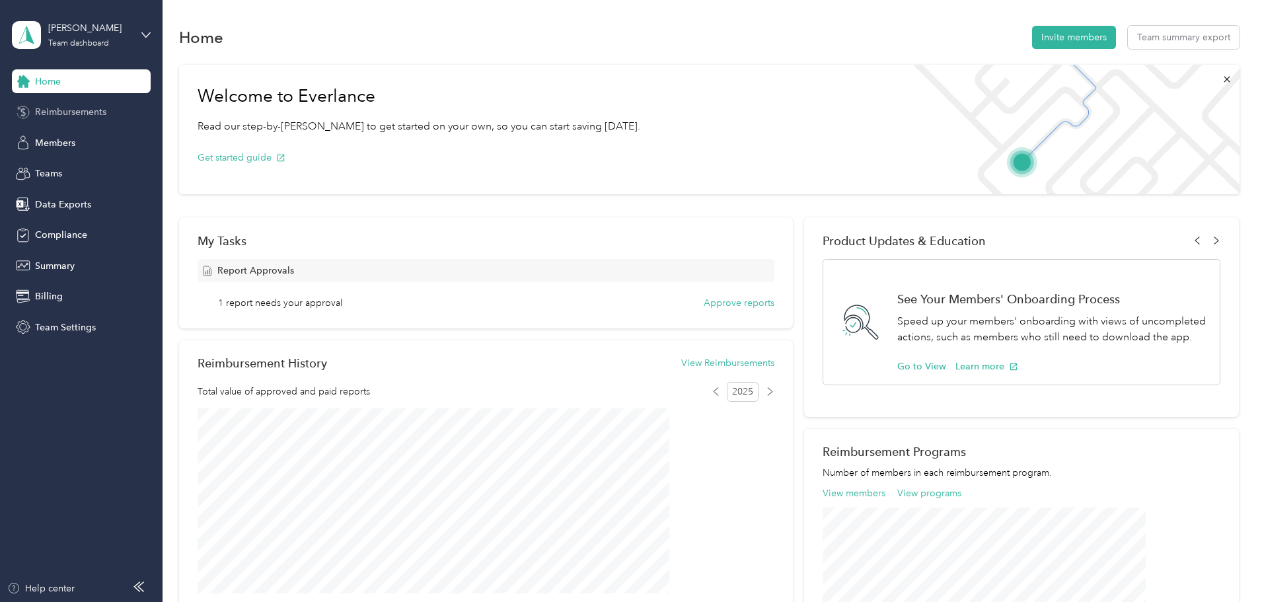
click at [82, 114] on span "Reimbursements" at bounding box center [70, 112] width 71 height 14
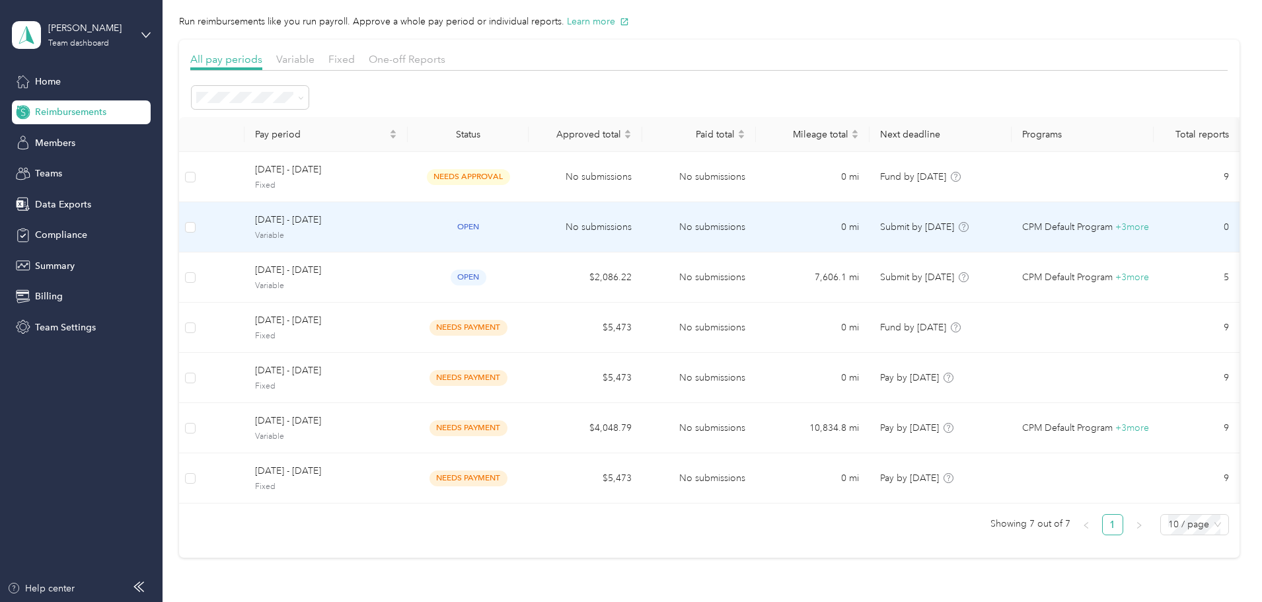
scroll to position [66, 0]
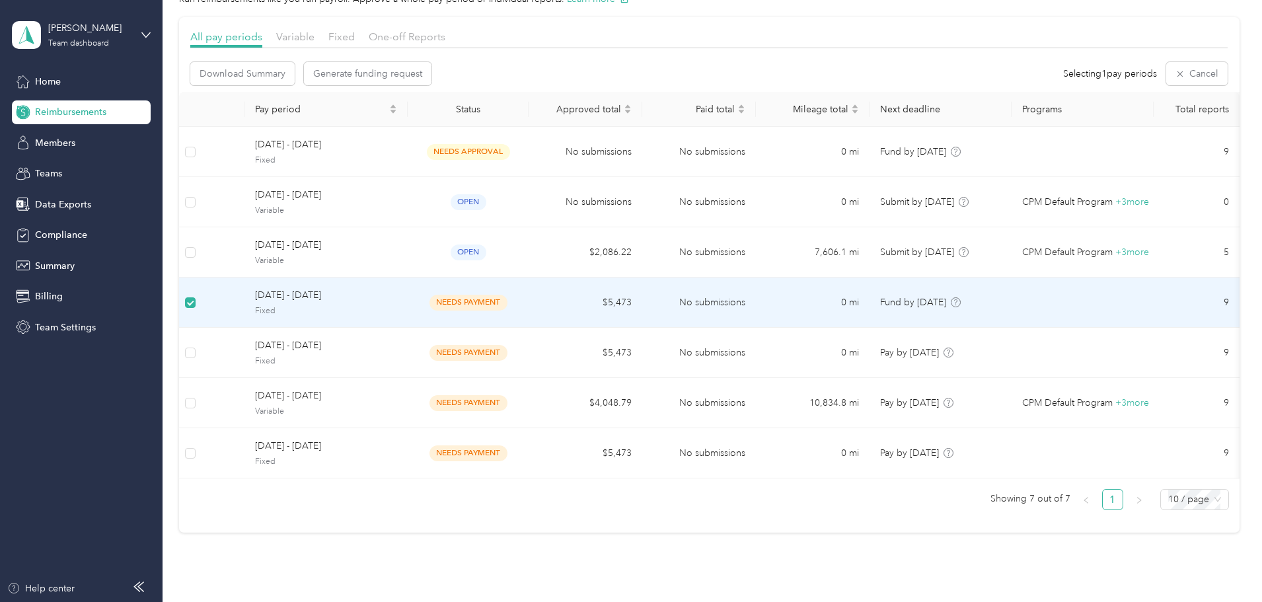
click at [508, 297] on span "needs payment" at bounding box center [469, 302] width 78 height 15
click at [397, 296] on span "[DATE] - [DATE]" at bounding box center [326, 298] width 142 height 15
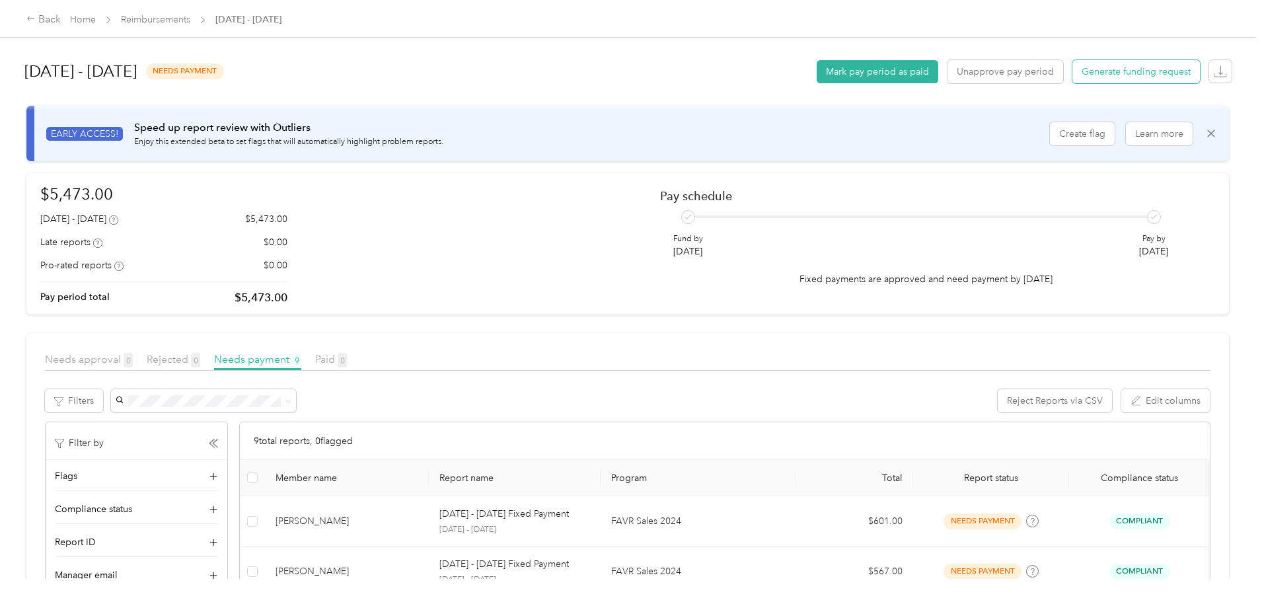
click at [1082, 72] on span "Generate funding request" at bounding box center [1136, 72] width 109 height 14
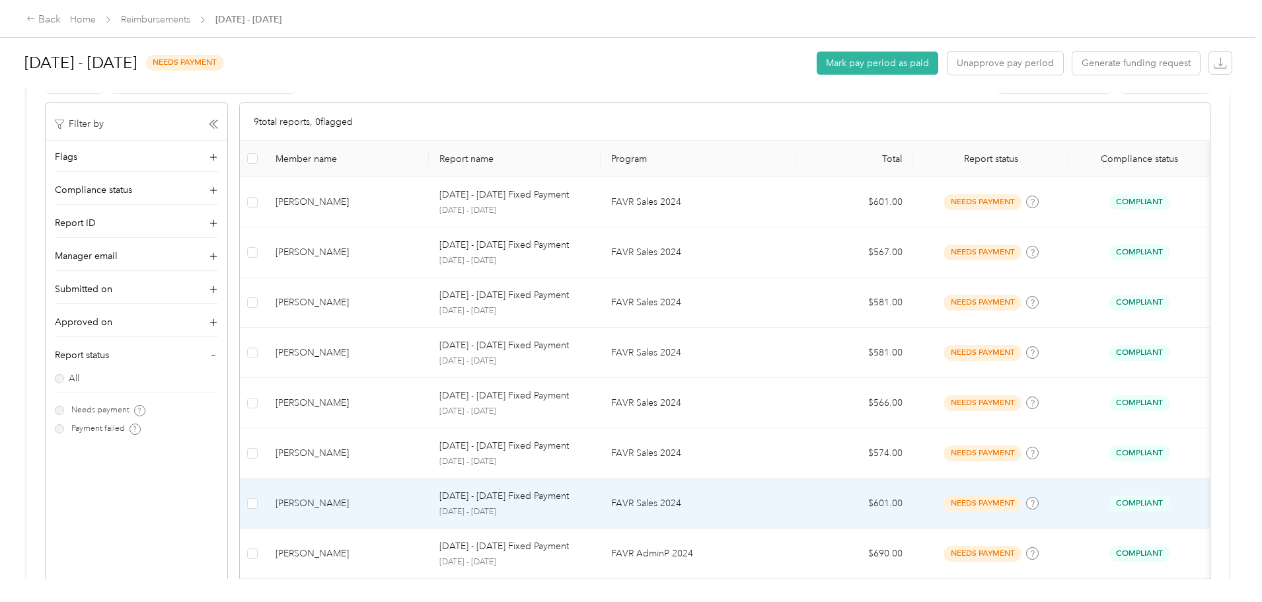
scroll to position [319, 0]
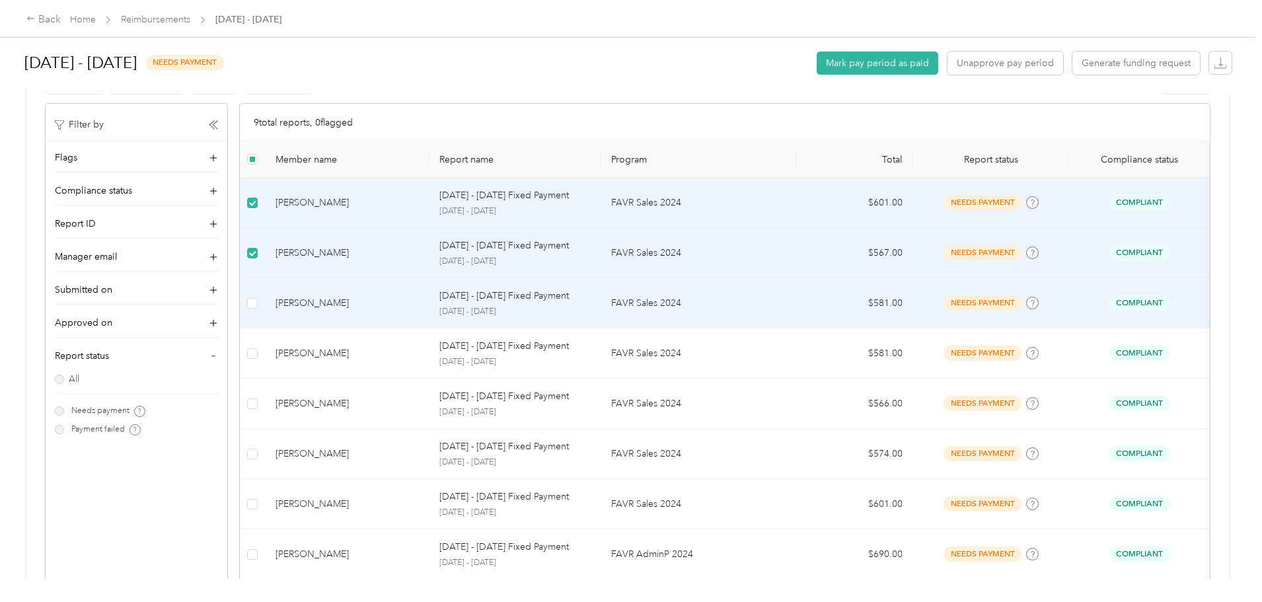
click at [265, 313] on td at bounding box center [252, 303] width 25 height 50
click at [265, 305] on td at bounding box center [252, 303] width 25 height 50
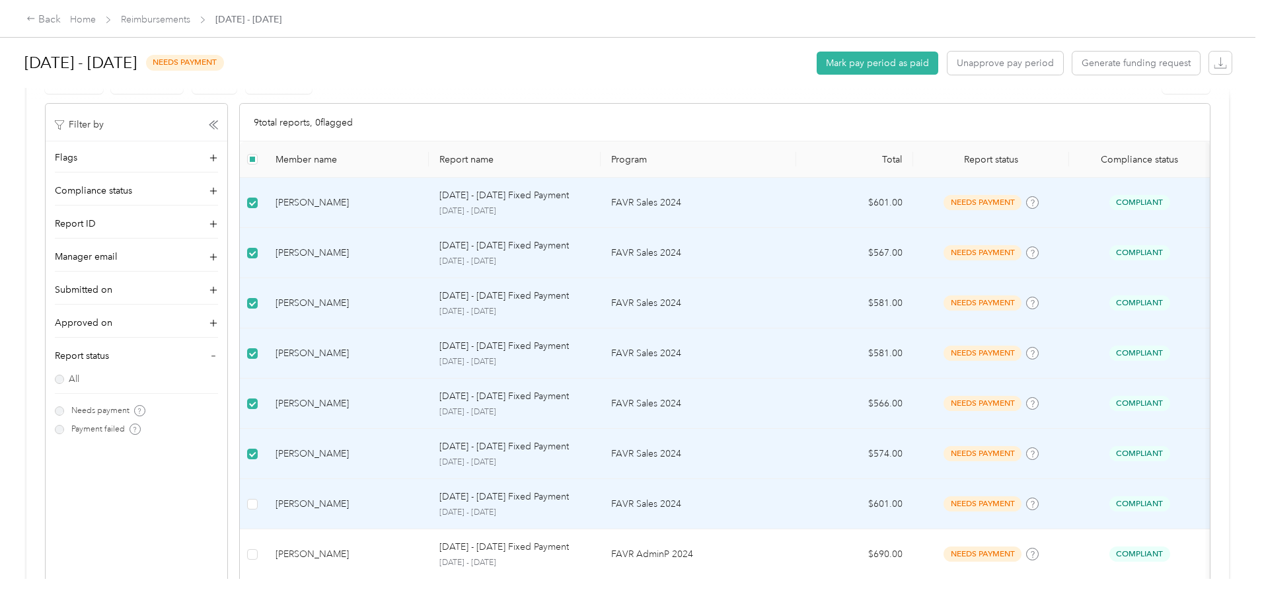
click at [258, 510] on label at bounding box center [252, 504] width 11 height 15
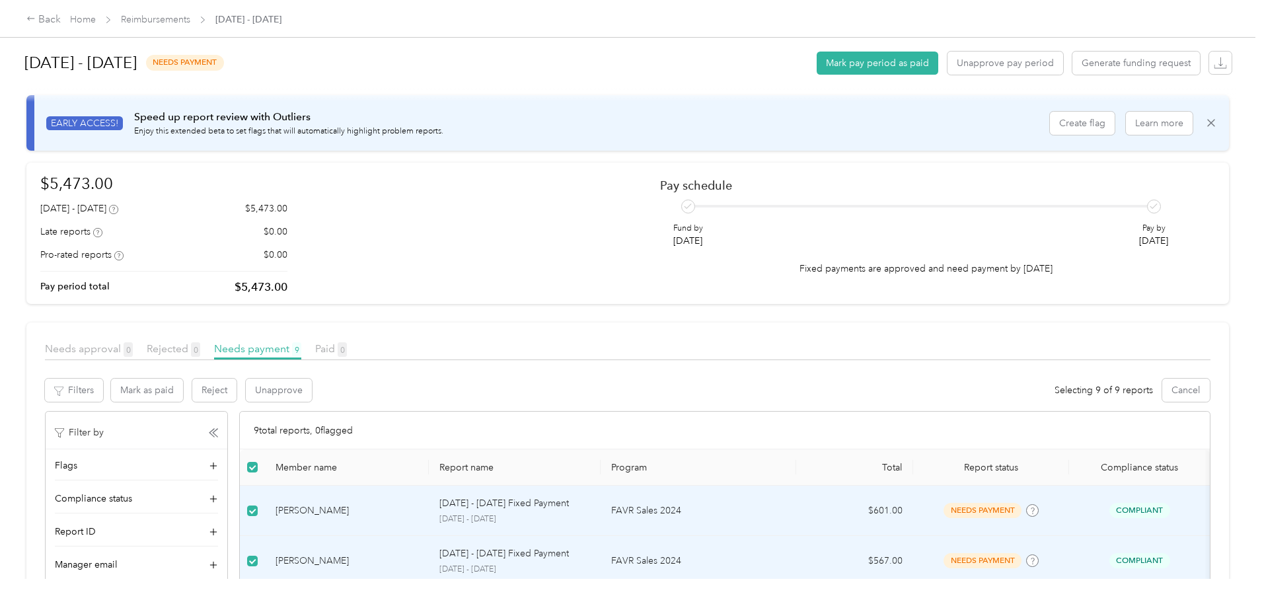
scroll to position [0, 0]
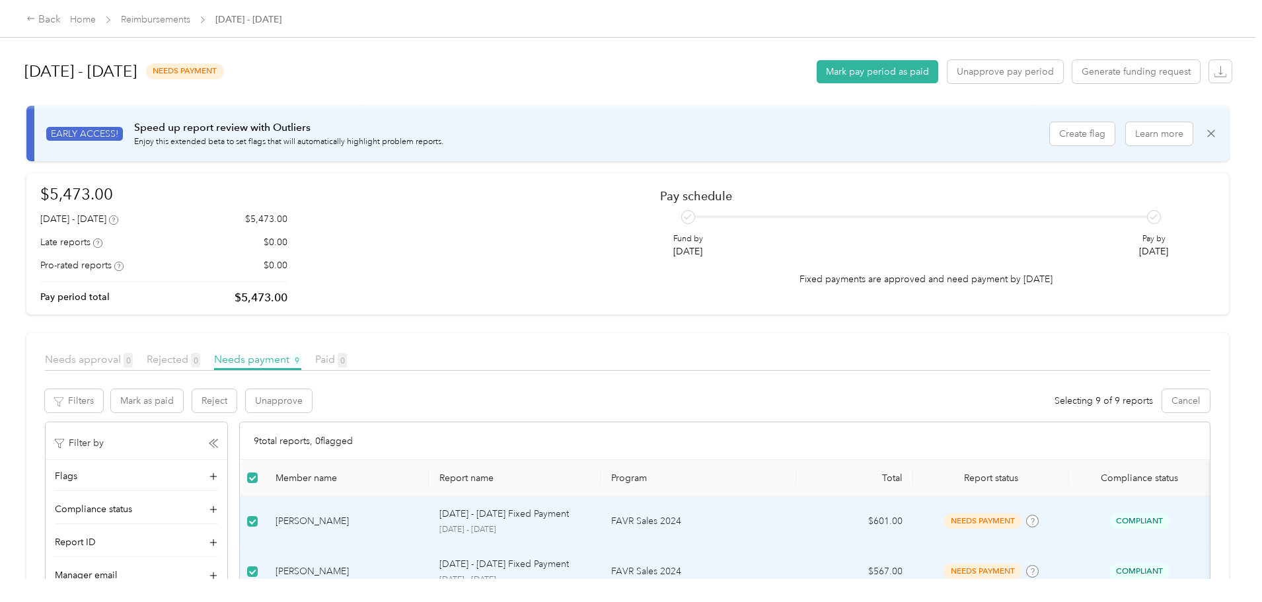
click at [553, 317] on section "[DATE] - [DATE] needs payment Mark pay period as paid Unapprove pay period Gene…" at bounding box center [627, 528] width 1203 height 964
click at [190, 22] on link "Reimbursements" at bounding box center [155, 19] width 69 height 11
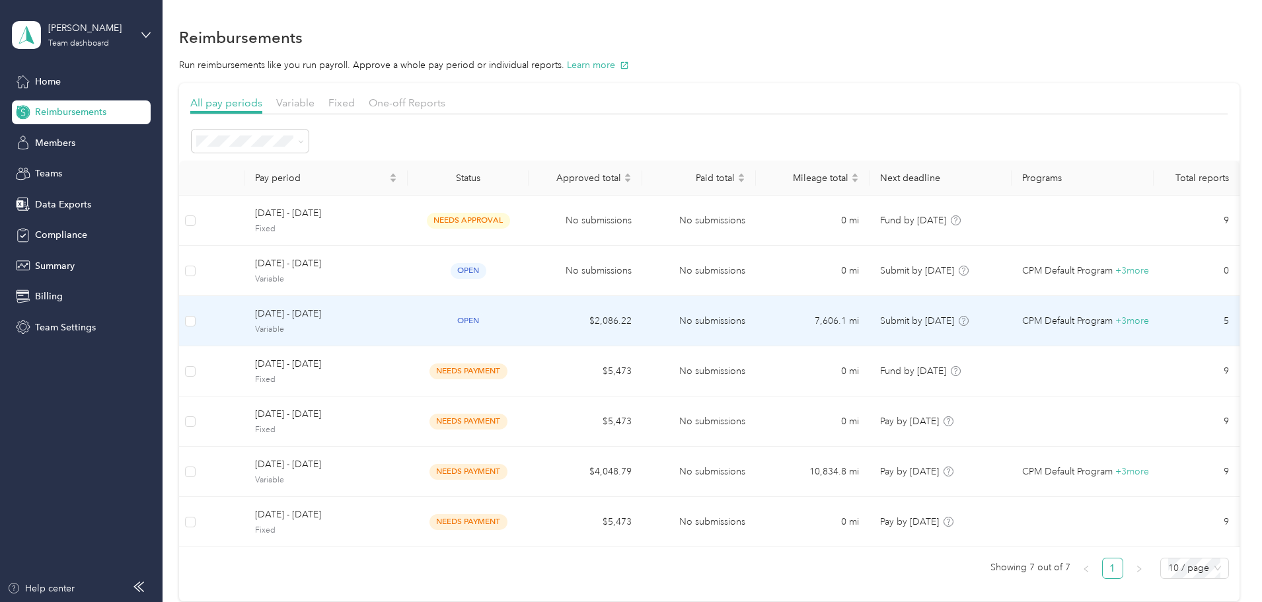
click at [486, 317] on span "open" at bounding box center [469, 320] width 36 height 15
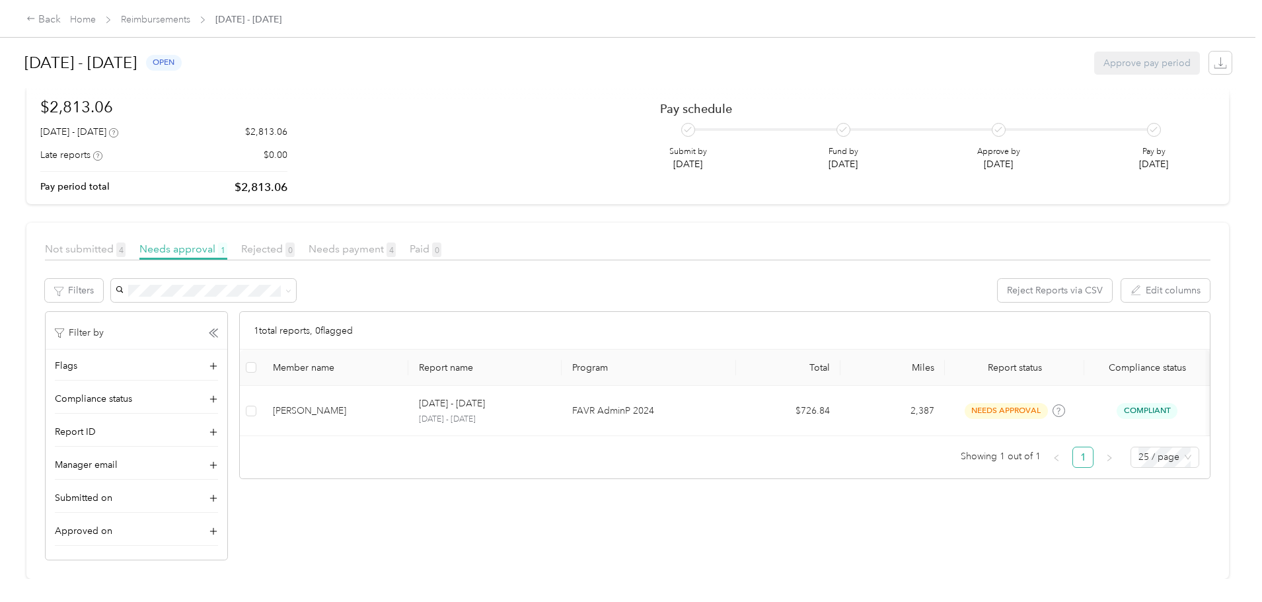
scroll to position [97, 0]
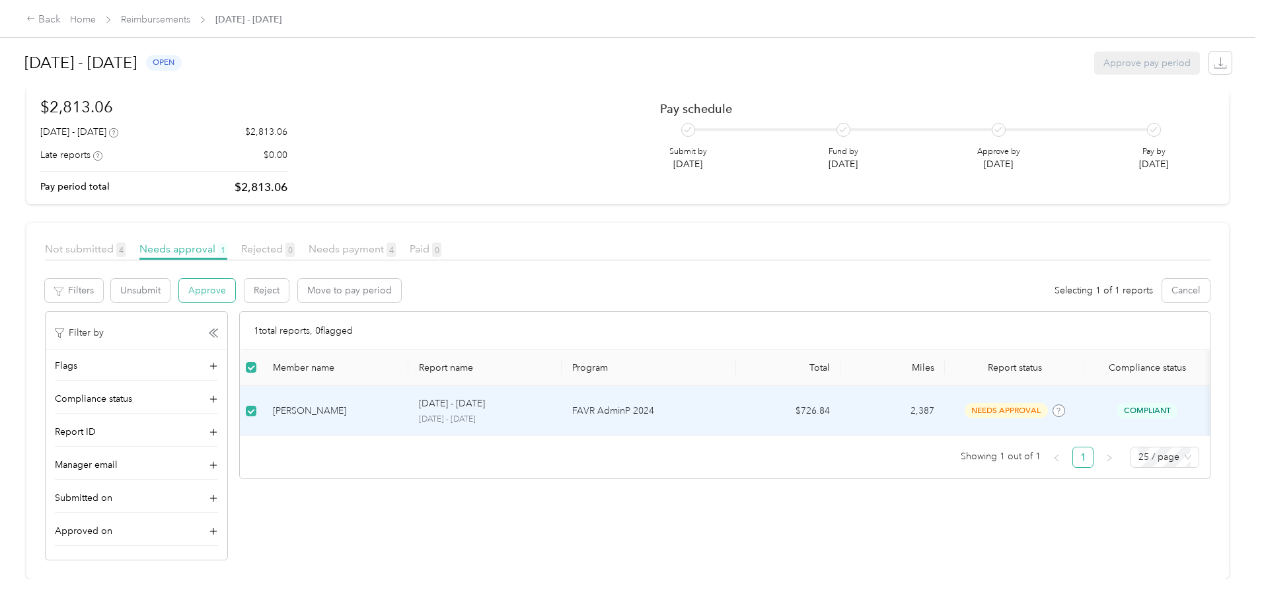
click at [235, 280] on button "Approve" at bounding box center [207, 290] width 56 height 23
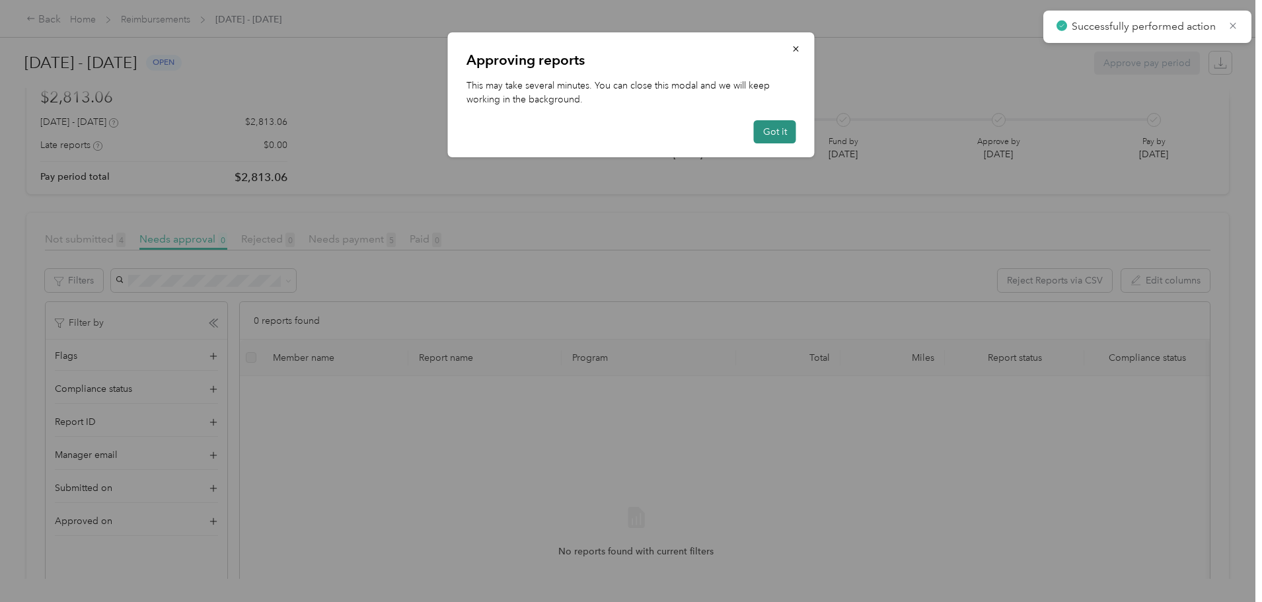
click at [782, 126] on button "Got it" at bounding box center [775, 131] width 42 height 23
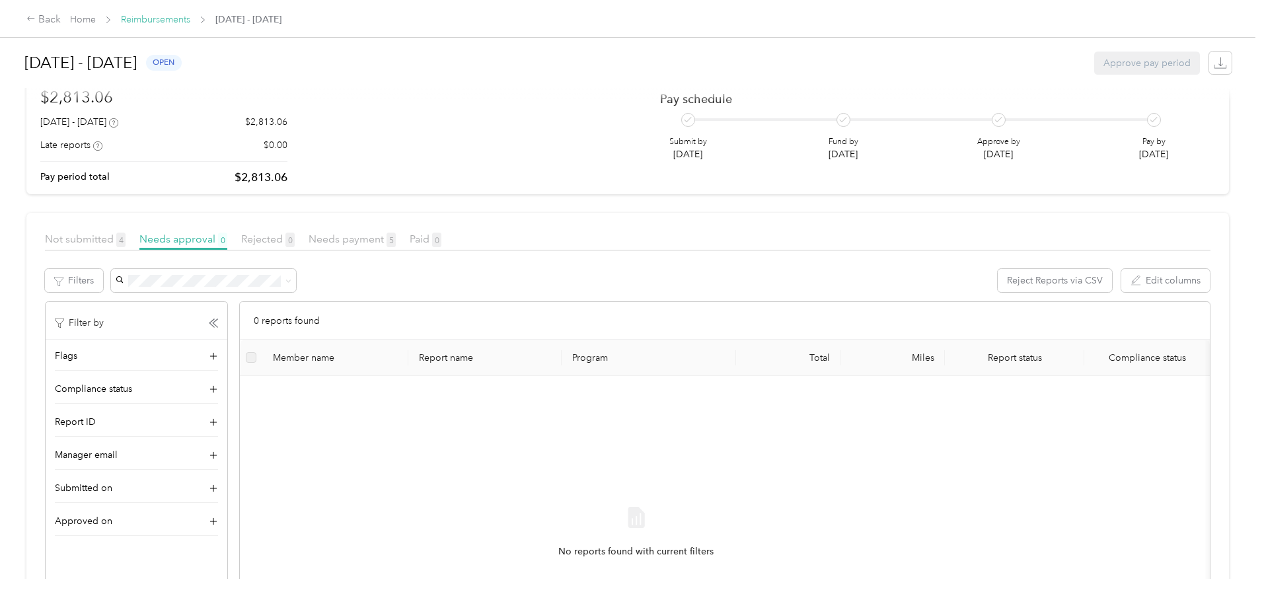
click at [190, 22] on link "Reimbursements" at bounding box center [155, 19] width 69 height 11
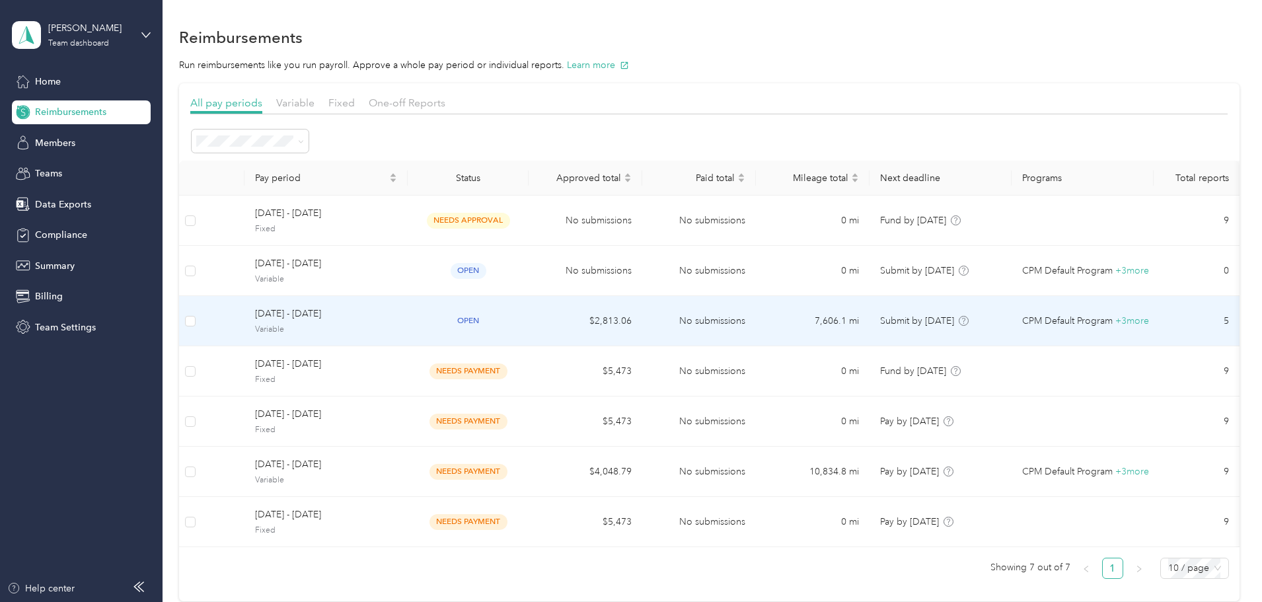
scroll to position [66, 0]
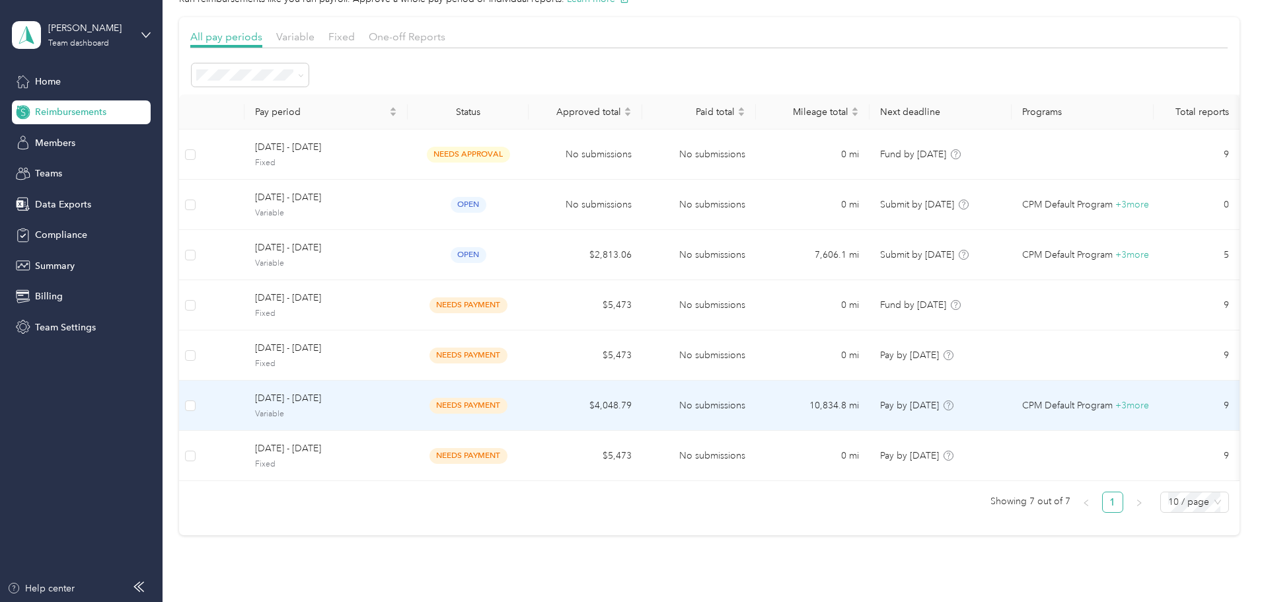
click at [508, 398] on span "needs payment" at bounding box center [469, 405] width 78 height 15
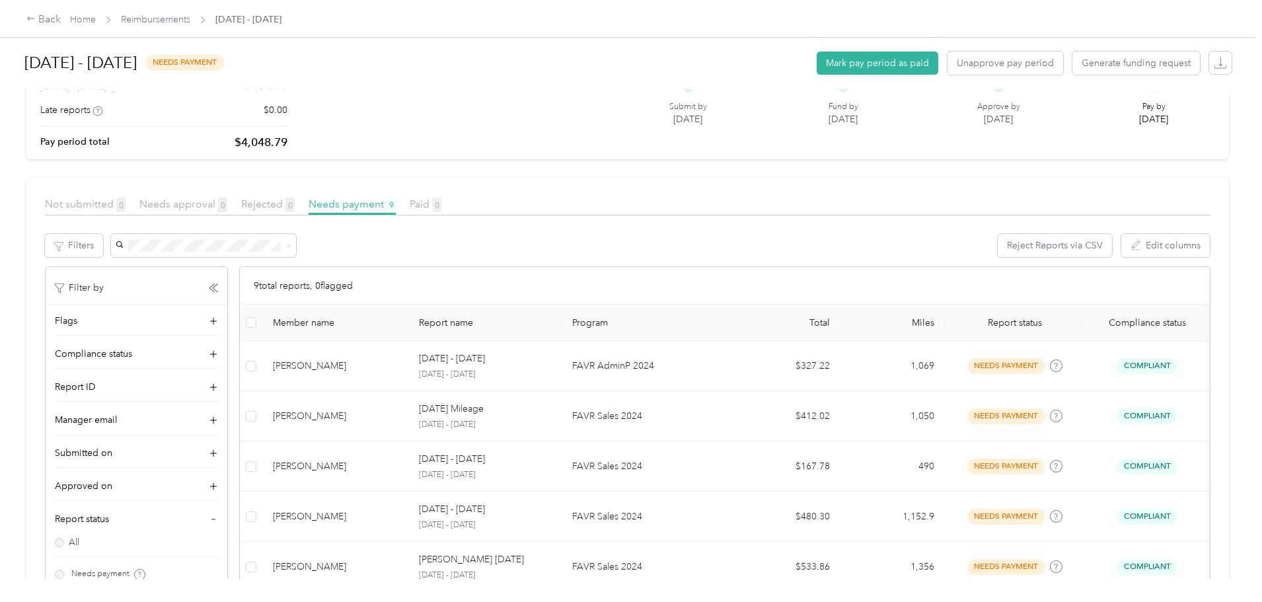
scroll to position [198, 0]
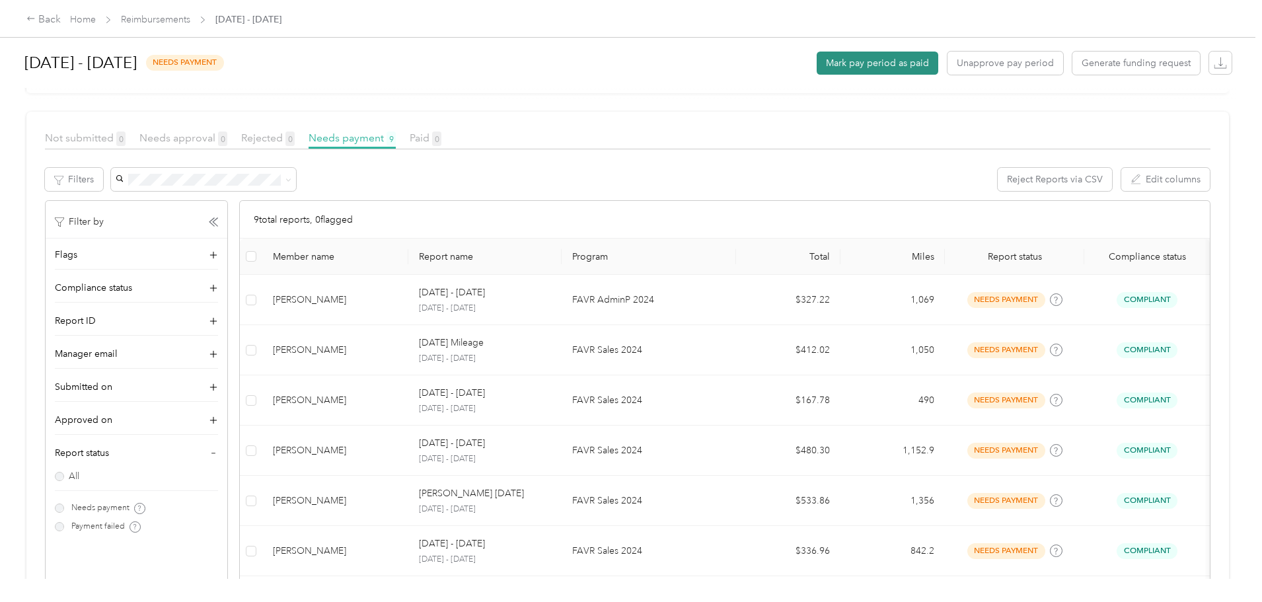
click at [817, 62] on button "Mark pay period as paid" at bounding box center [878, 63] width 122 height 23
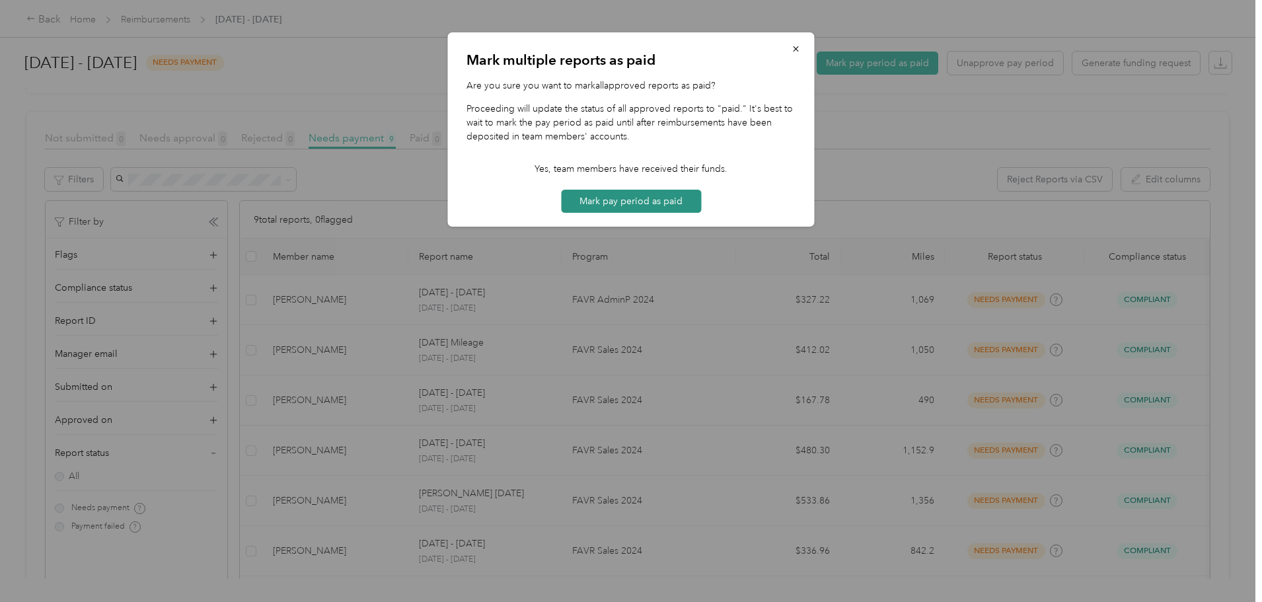
click at [611, 197] on button "Mark pay period as paid" at bounding box center [631, 201] width 140 height 23
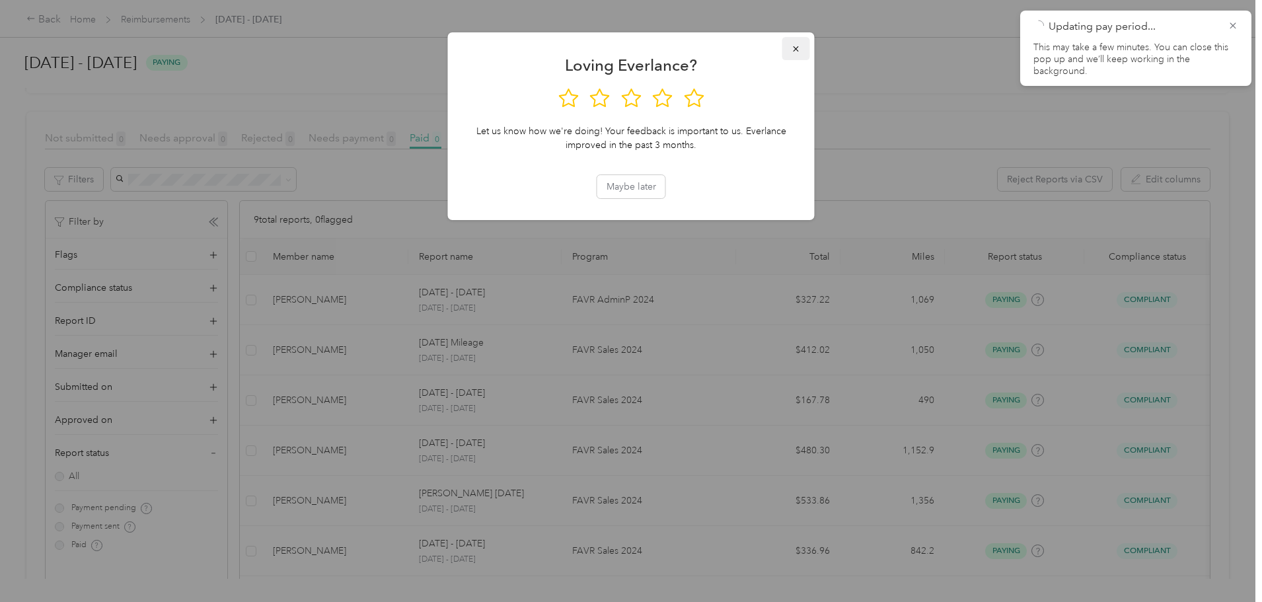
click at [796, 43] on span "button" at bounding box center [796, 48] width 9 height 11
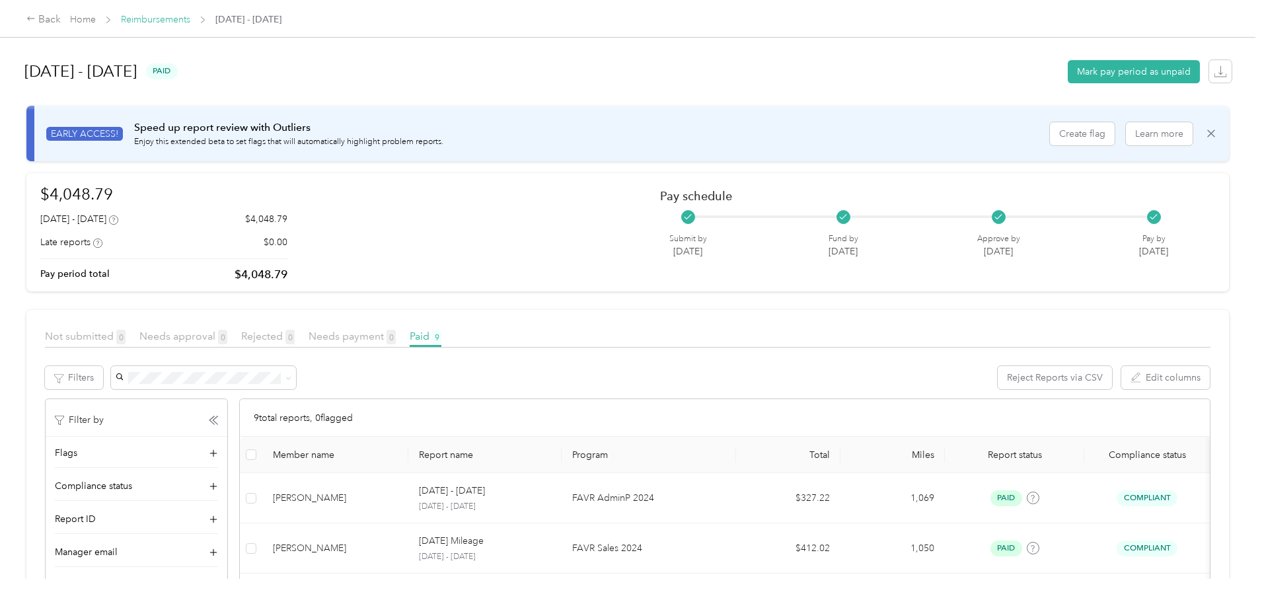
click at [190, 17] on link "Reimbursements" at bounding box center [155, 19] width 69 height 11
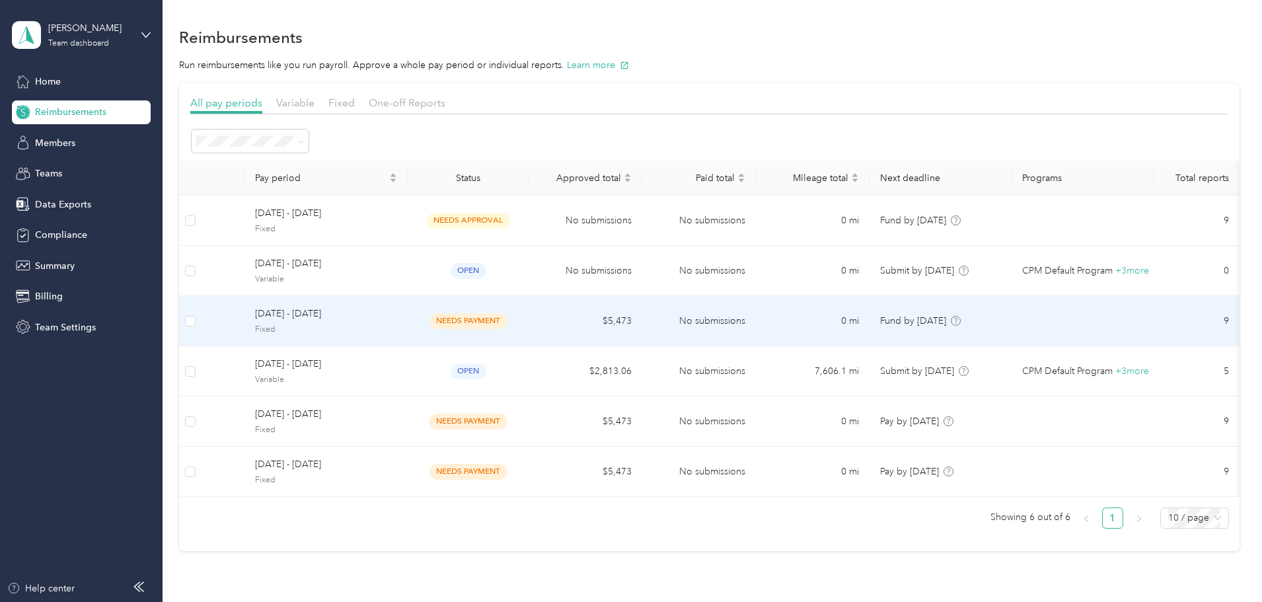
click at [508, 315] on span "needs payment" at bounding box center [469, 320] width 78 height 15
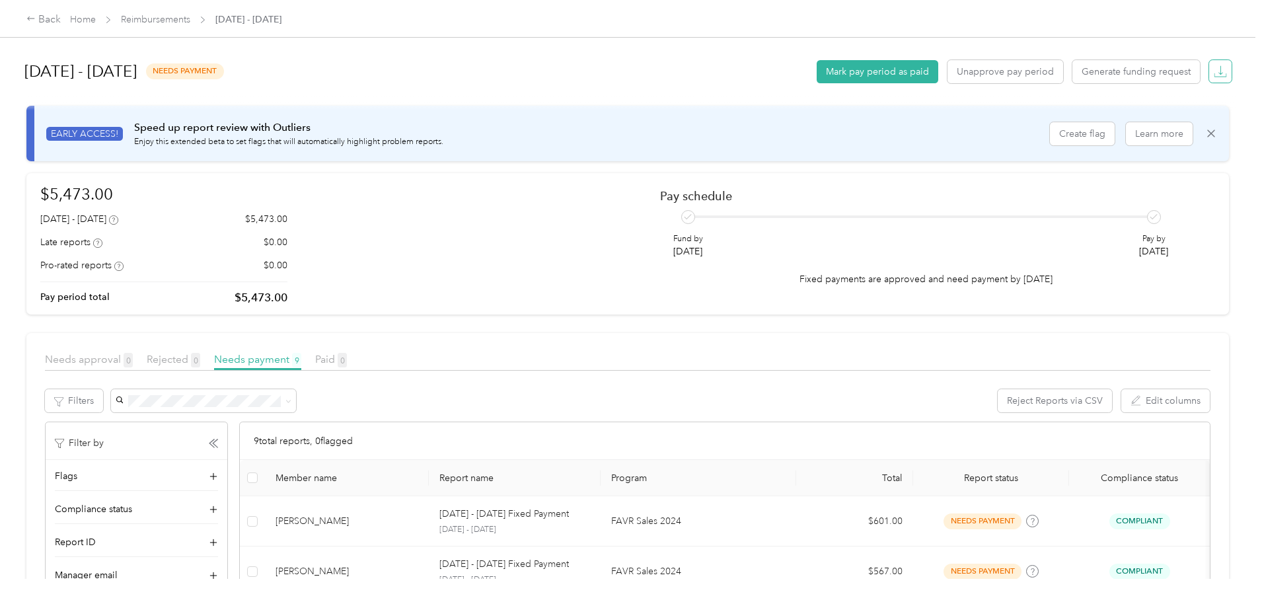
click at [1214, 69] on icon "button" at bounding box center [1220, 71] width 13 height 13
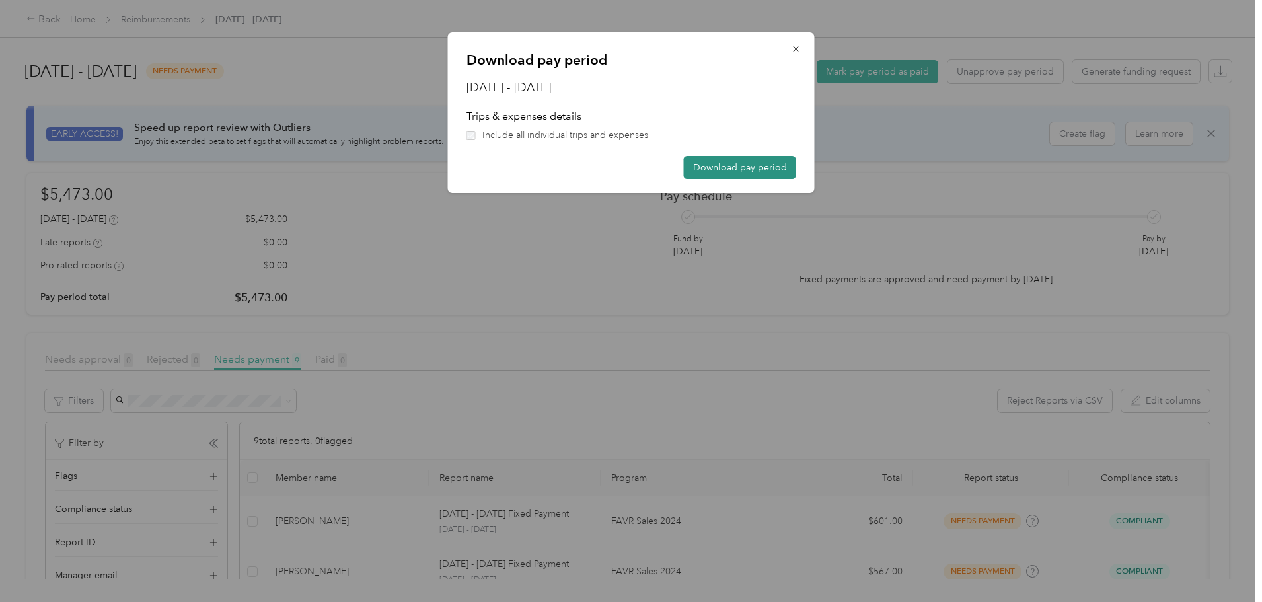
click at [736, 163] on button "Download pay period" at bounding box center [740, 167] width 112 height 23
